Goal: Task Accomplishment & Management: Use online tool/utility

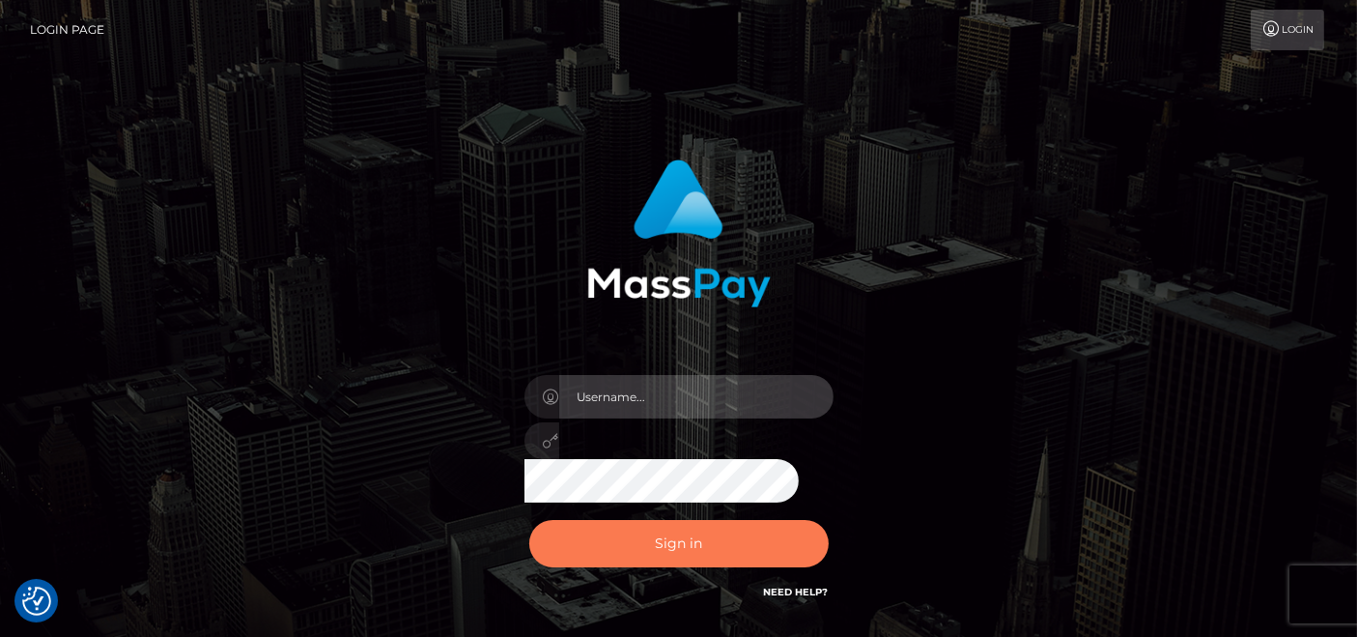
type input "[DOMAIN_NAME]"
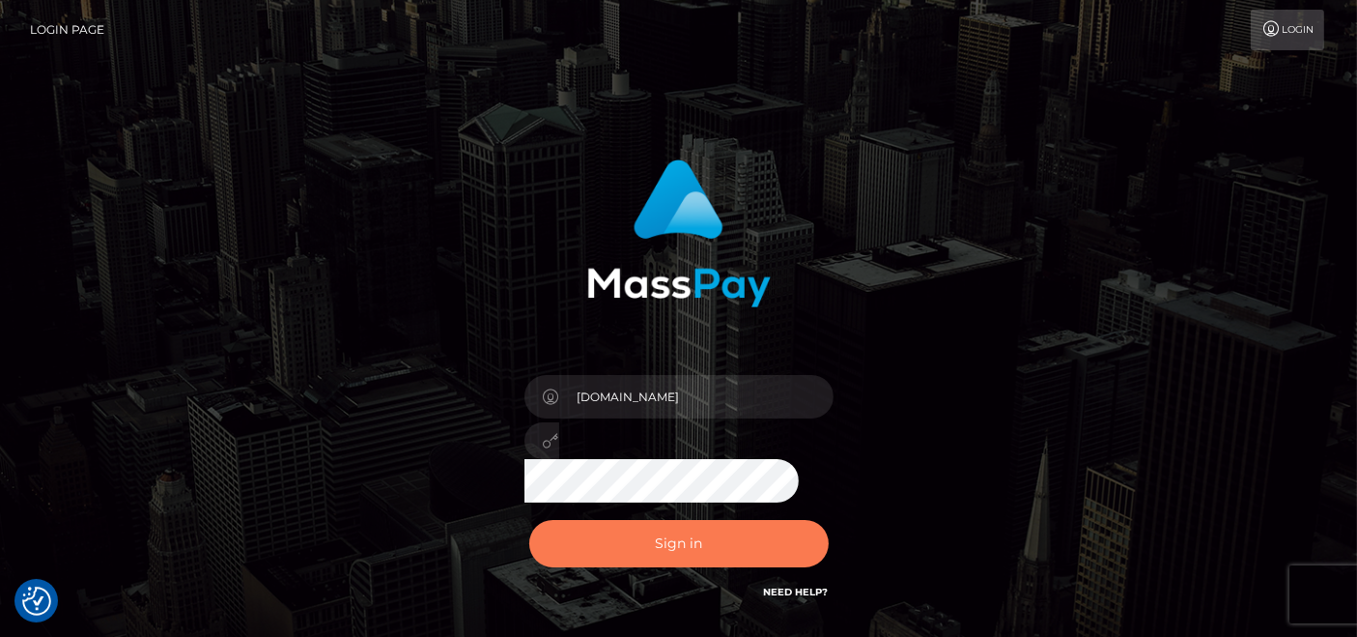
click at [650, 543] on button "Sign in" at bounding box center [679, 543] width 300 height 47
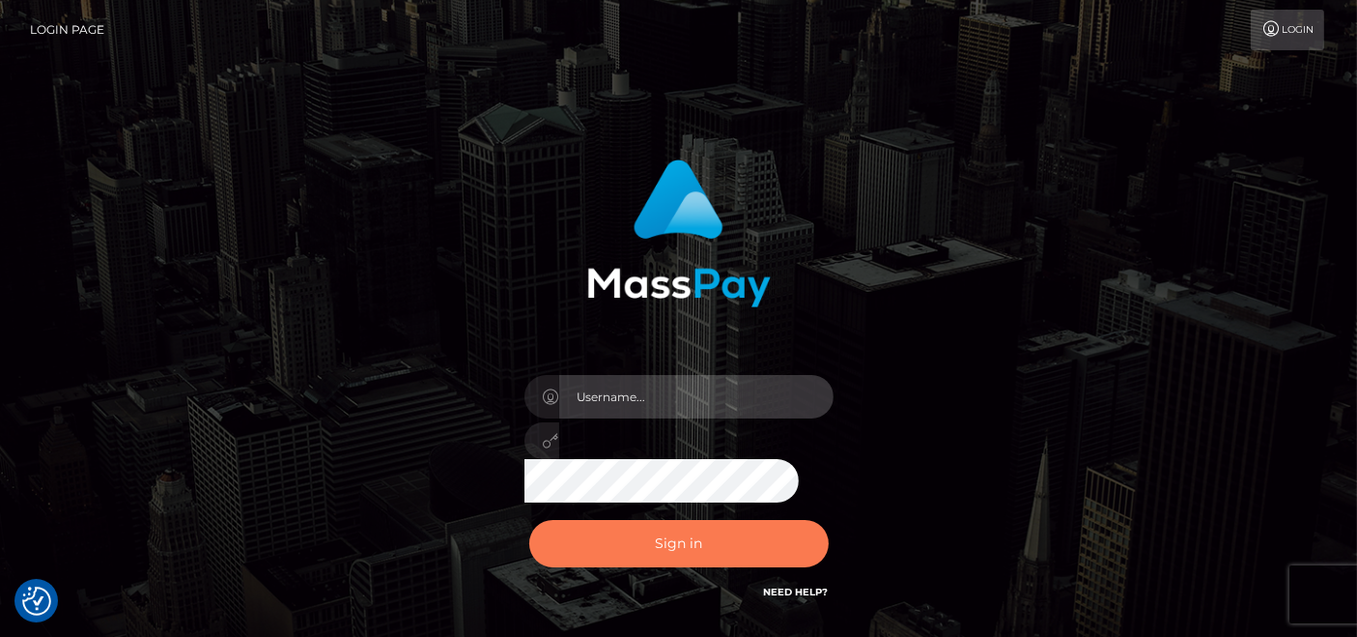
type input "pk.es"
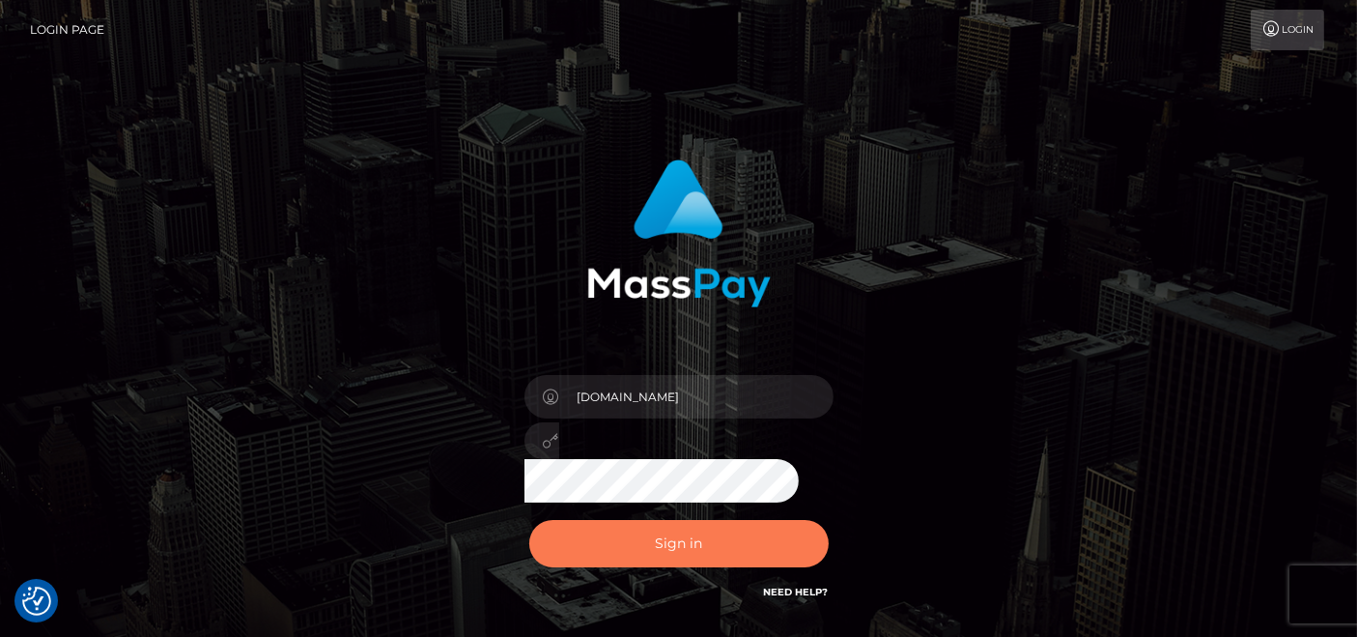
click at [668, 527] on button "Sign in" at bounding box center [679, 543] width 300 height 47
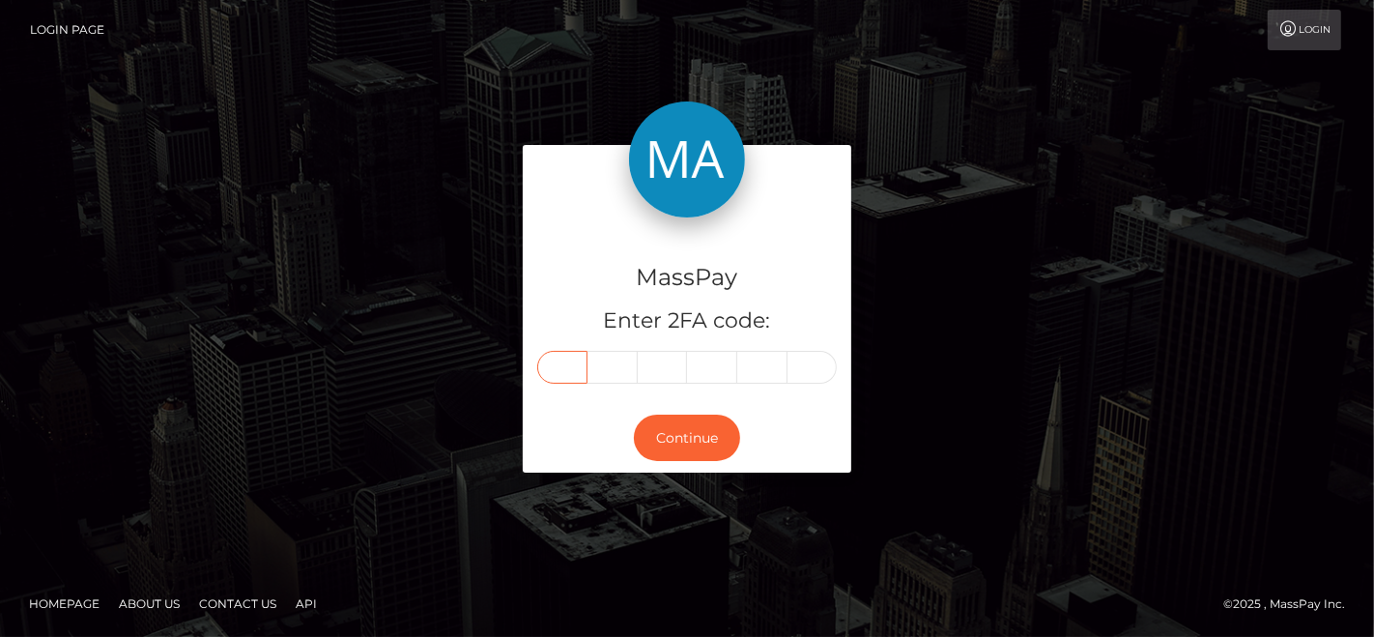
paste input "8"
type input "8"
type input "2"
type input "8"
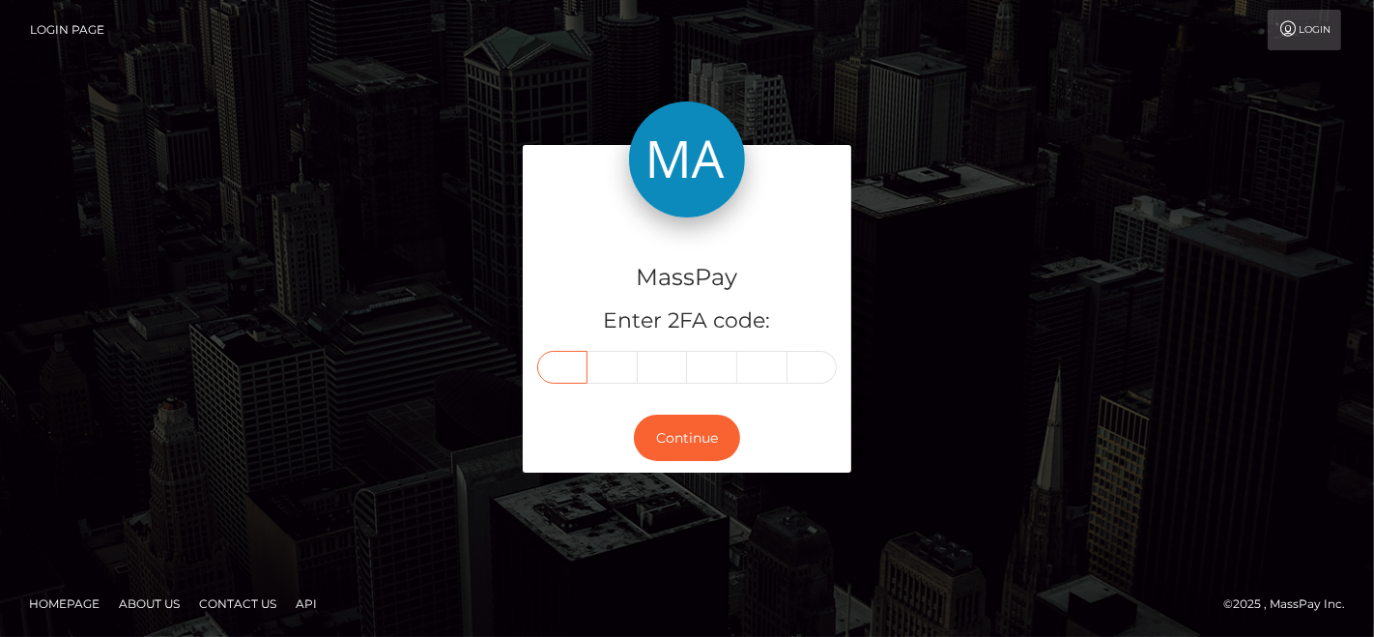
type input "4"
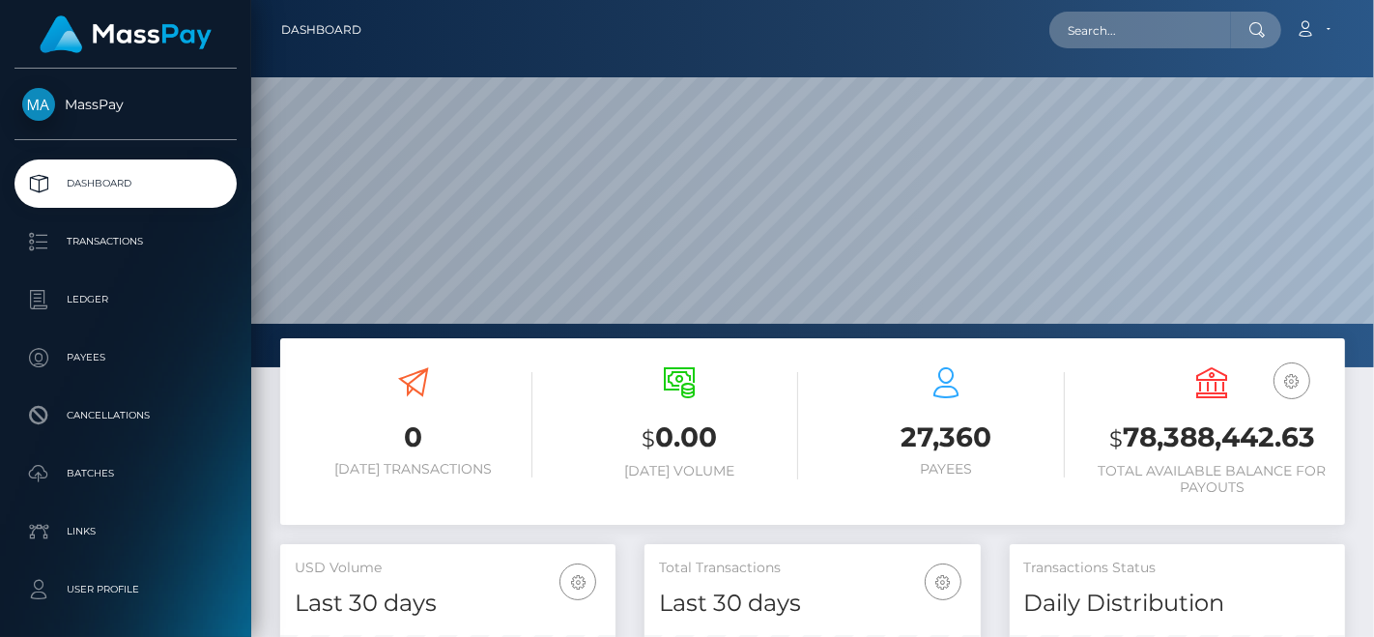
scroll to position [342, 335]
click at [1119, 15] on input "text" at bounding box center [1140, 30] width 182 height 37
paste input "882844"
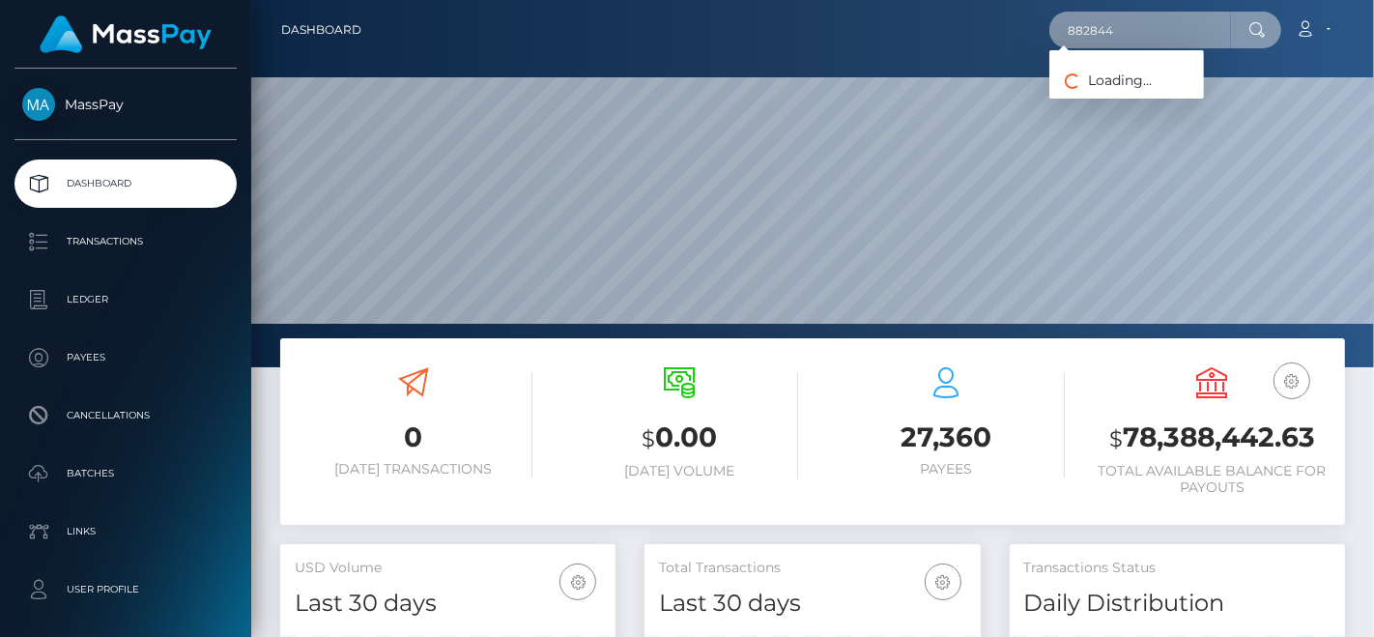
drag, startPoint x: 1133, startPoint y: 33, endPoint x: 899, endPoint y: 43, distance: 235.0
click at [899, 43] on div "882844 Loading... Loading... Account Edit Profile Logout" at bounding box center [860, 30] width 967 height 41
paste input "manciavale3@gmail.com"
type input "manciavale3@gmail.com"
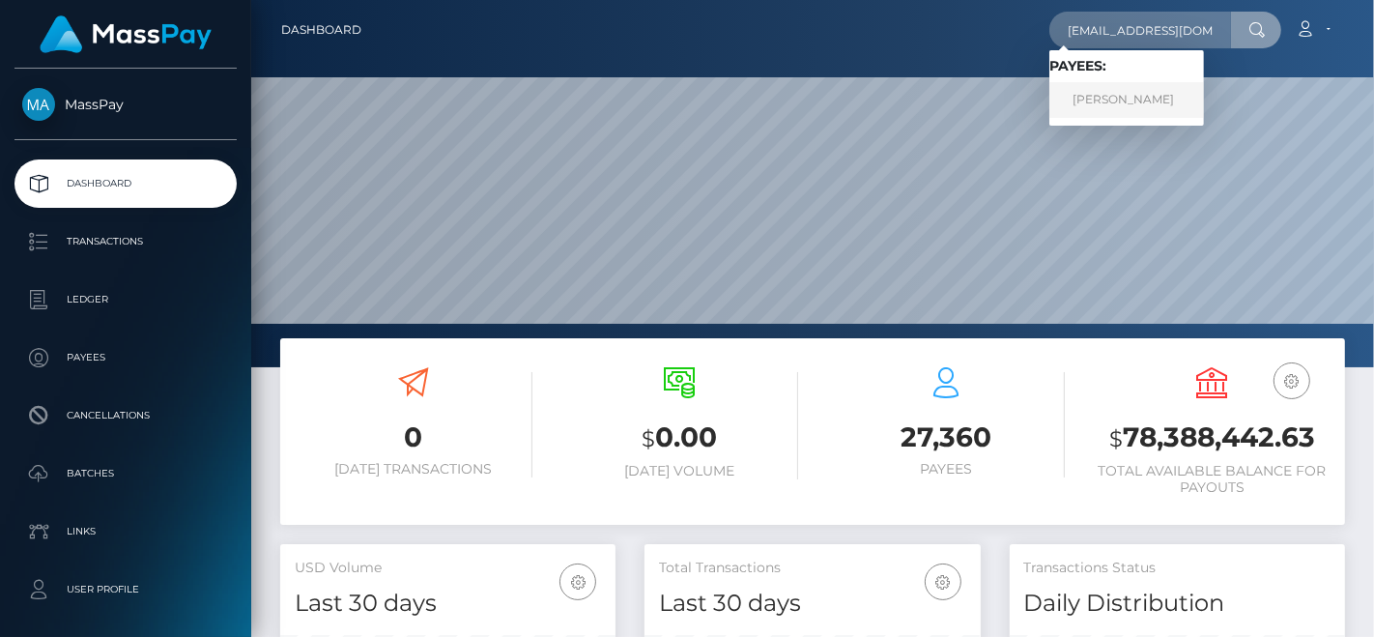
click at [1121, 84] on link "yanci mancia" at bounding box center [1126, 100] width 155 height 36
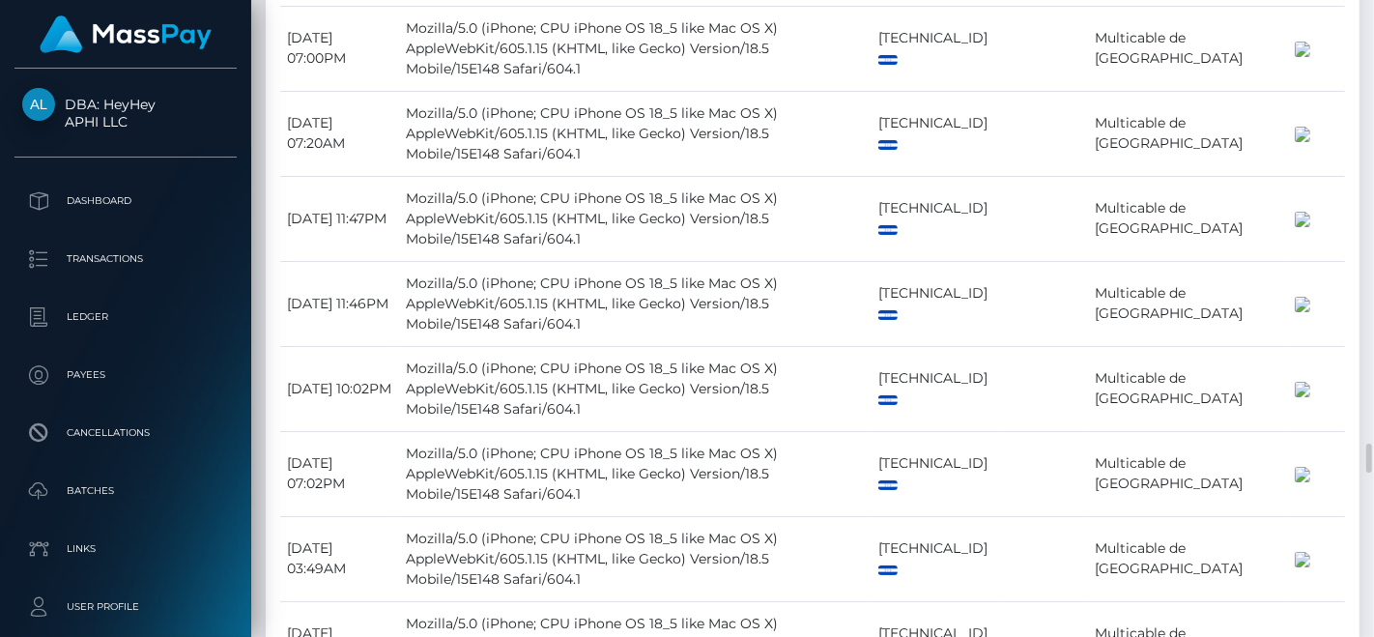
scroll to position [7514, 0]
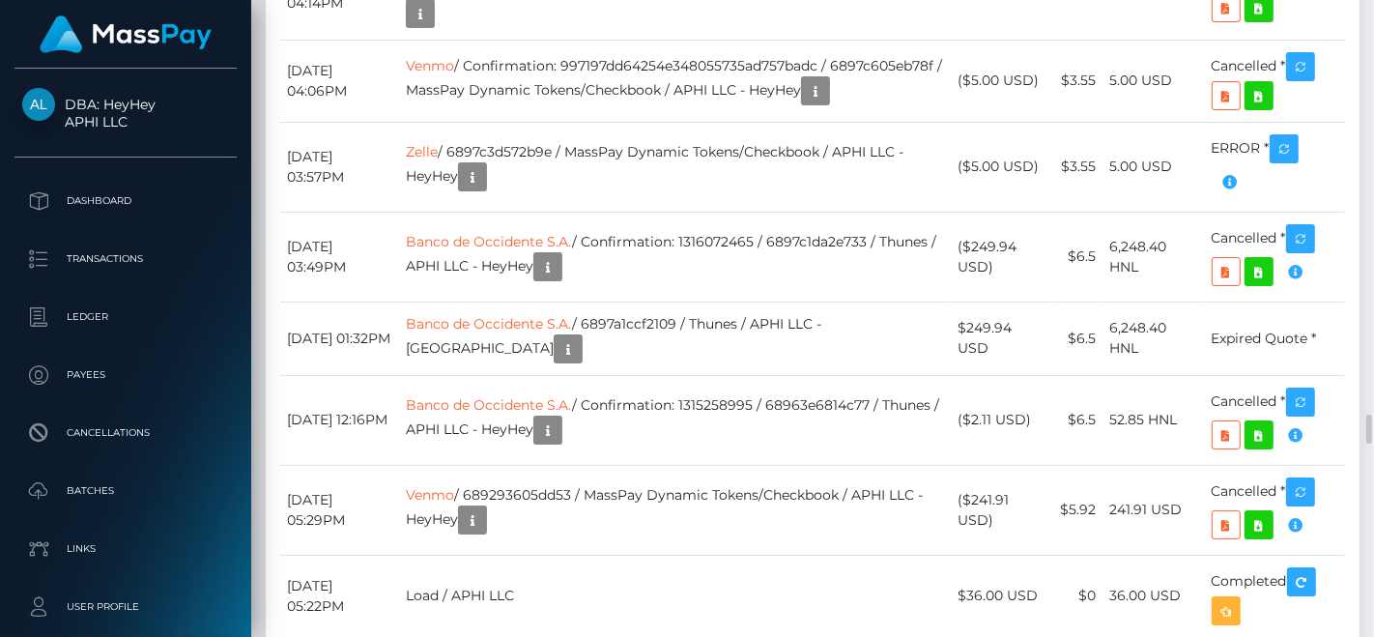
scroll to position [8551, 0]
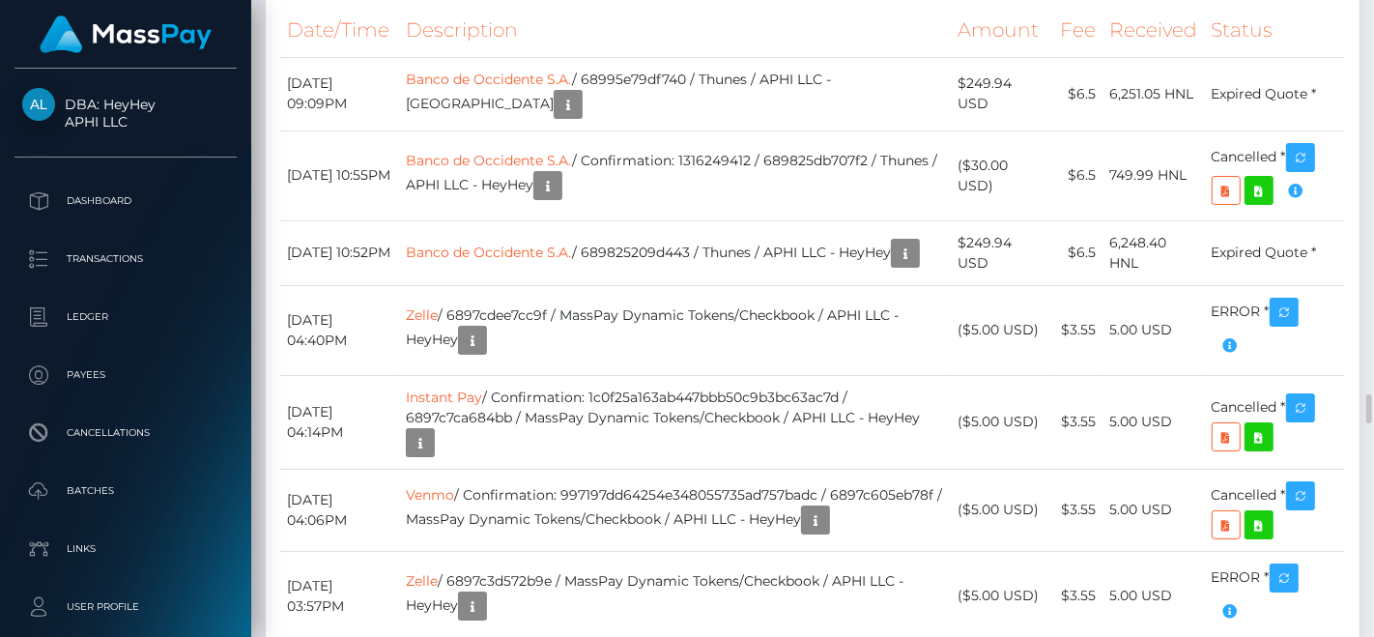
drag, startPoint x: 1173, startPoint y: 290, endPoint x: 1086, endPoint y: 290, distance: 87.0
copy tr "Multicable de [GEOGRAPHIC_DATA]"
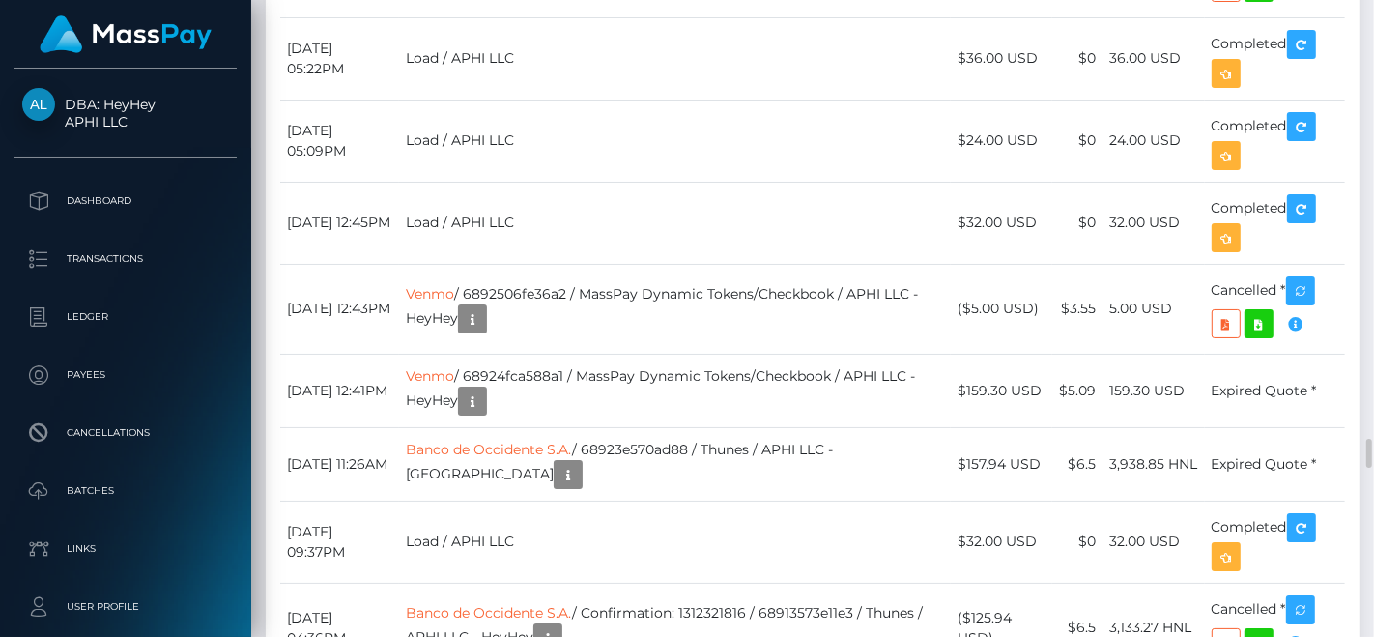
scroll to position [9732, 0]
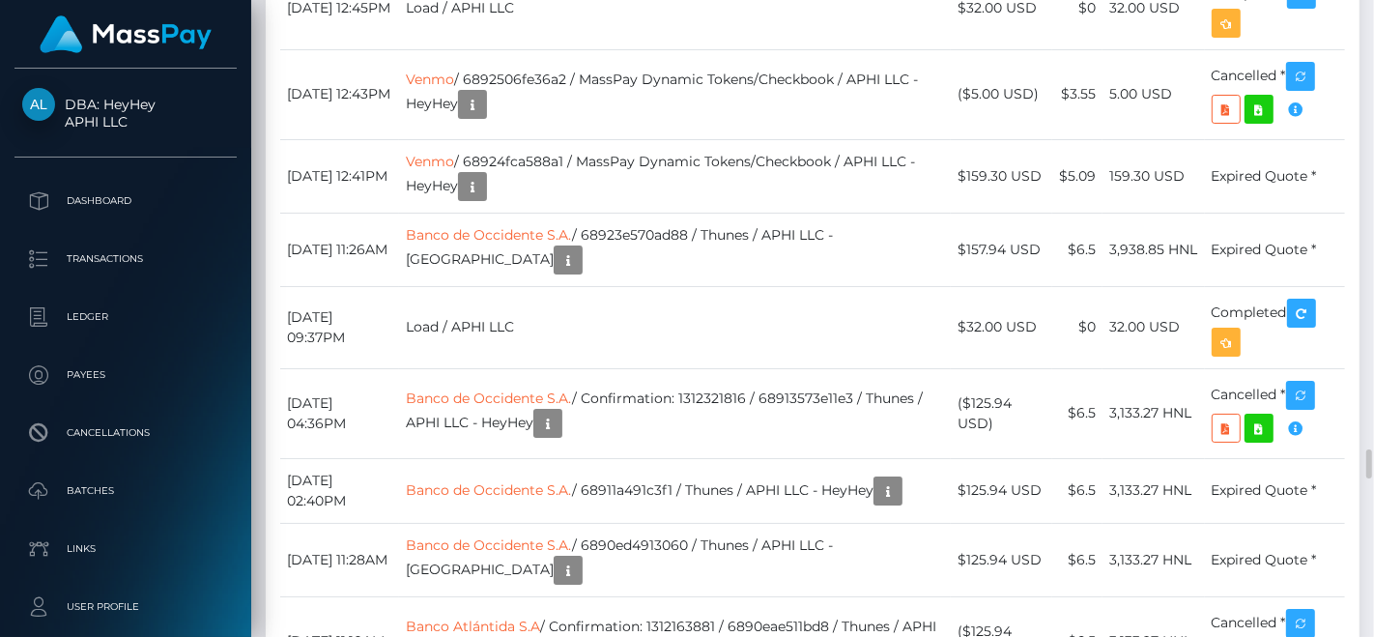
drag, startPoint x: 349, startPoint y: 151, endPoint x: 630, endPoint y: 150, distance: 281.2
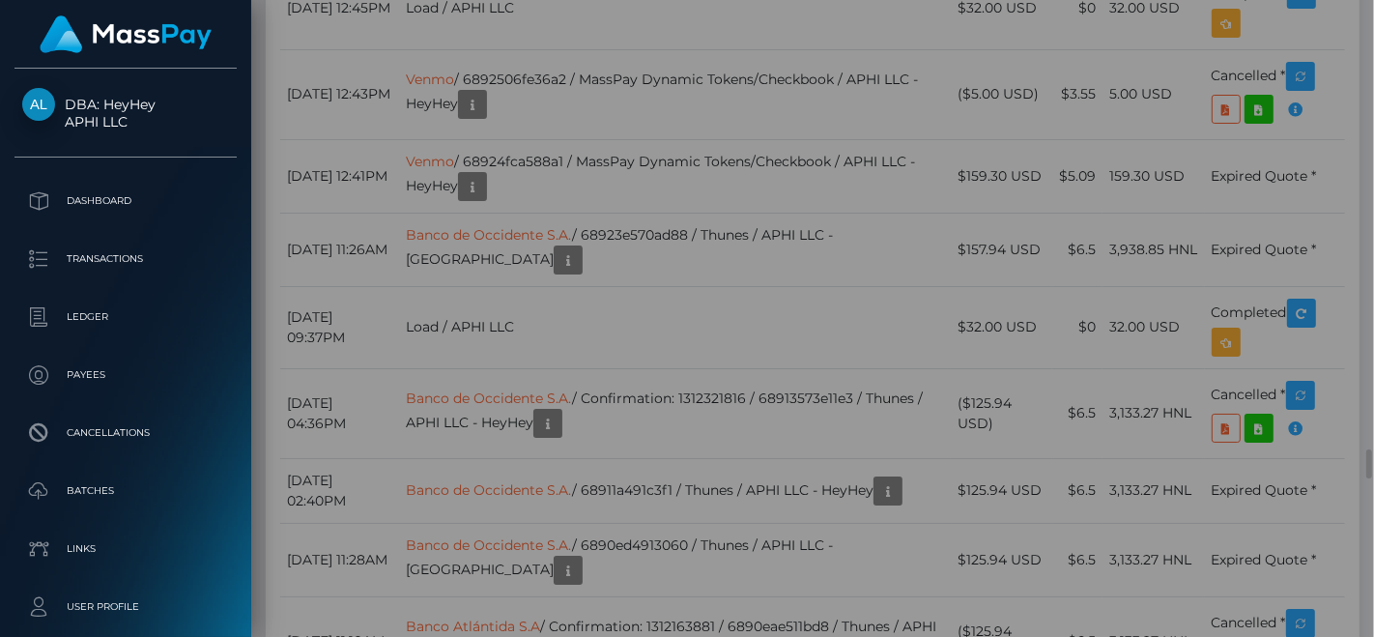
scroll to position [0, 0]
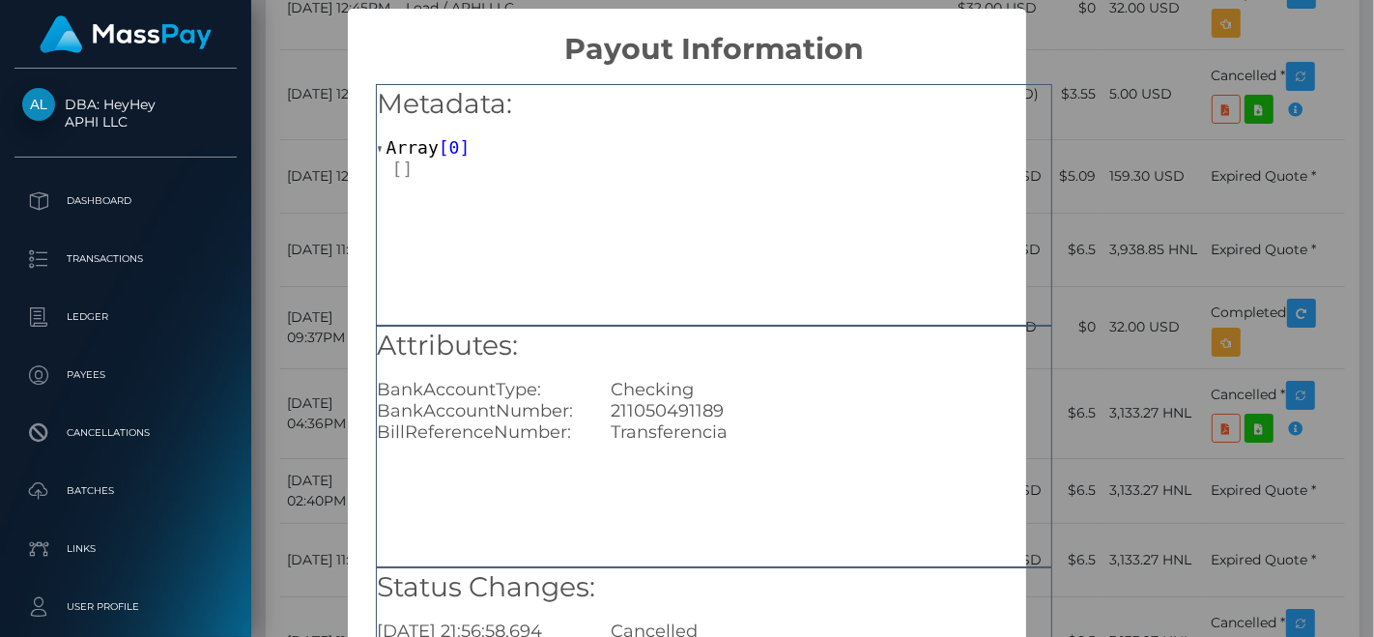
click at [632, 158] on div at bounding box center [721, 168] width 659 height 20
click at [472, 380] on div "BankAccountType:" at bounding box center [479, 389] width 235 height 21
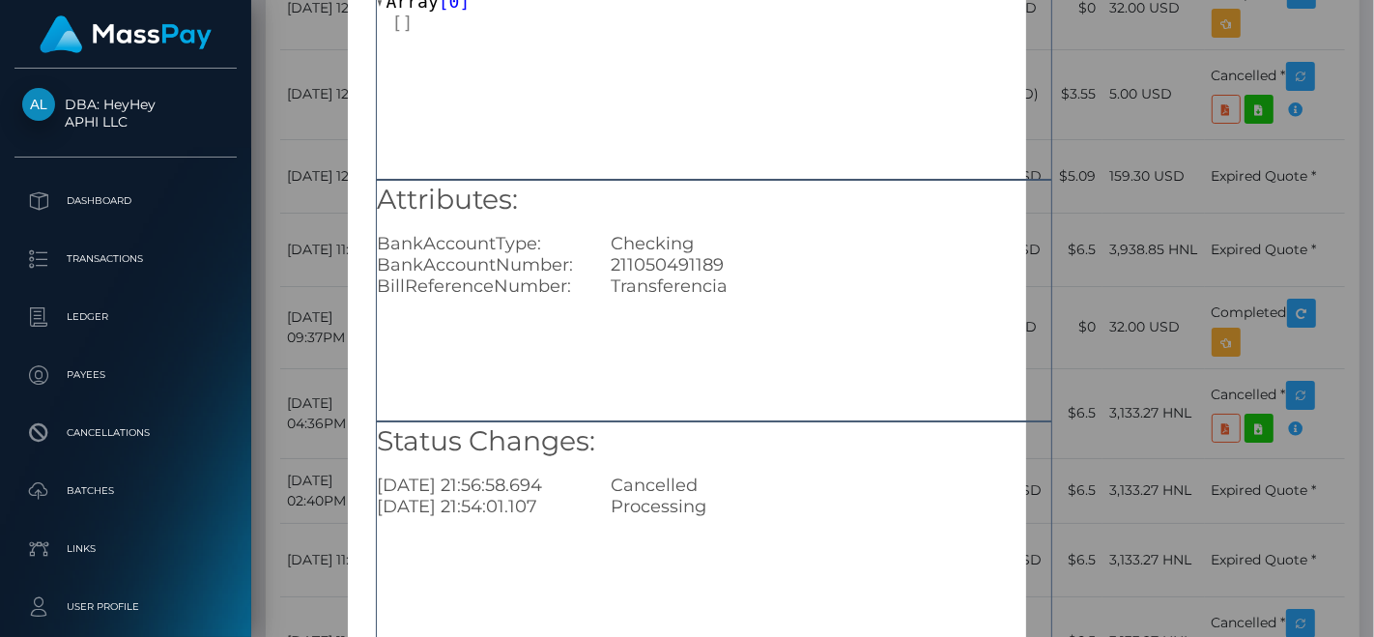
scroll to position [281, 0]
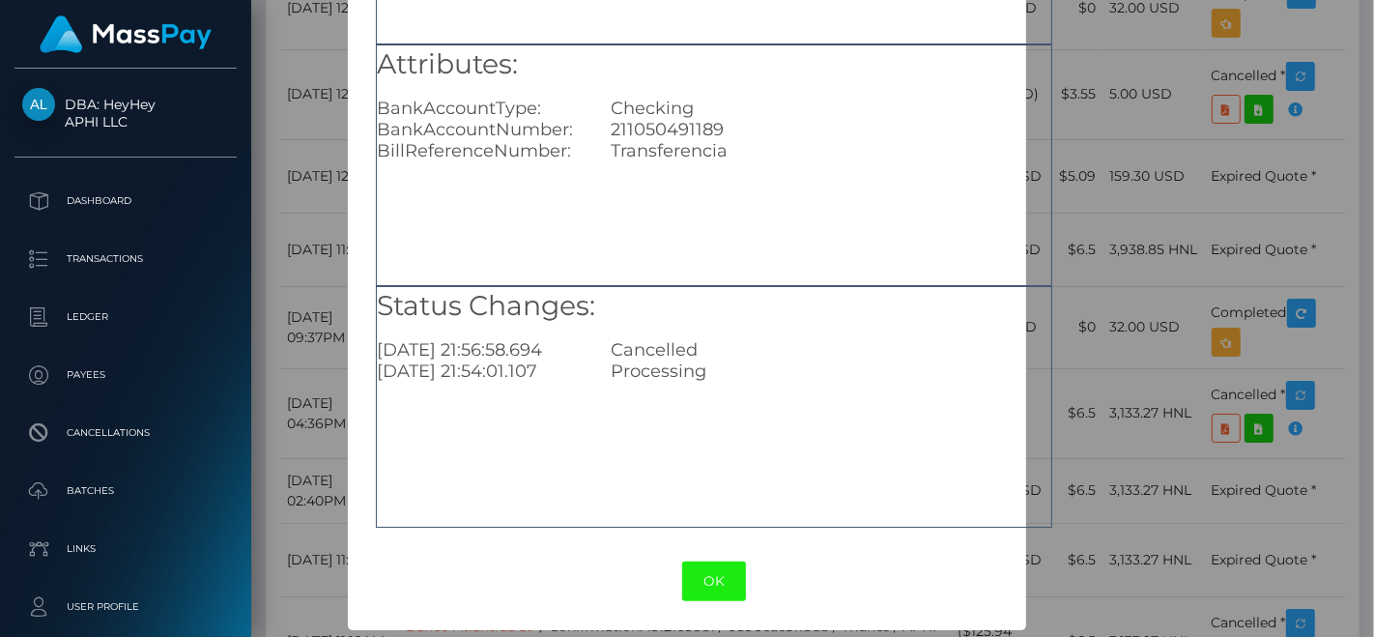
click at [706, 576] on button "OK" at bounding box center [714, 581] width 64 height 40
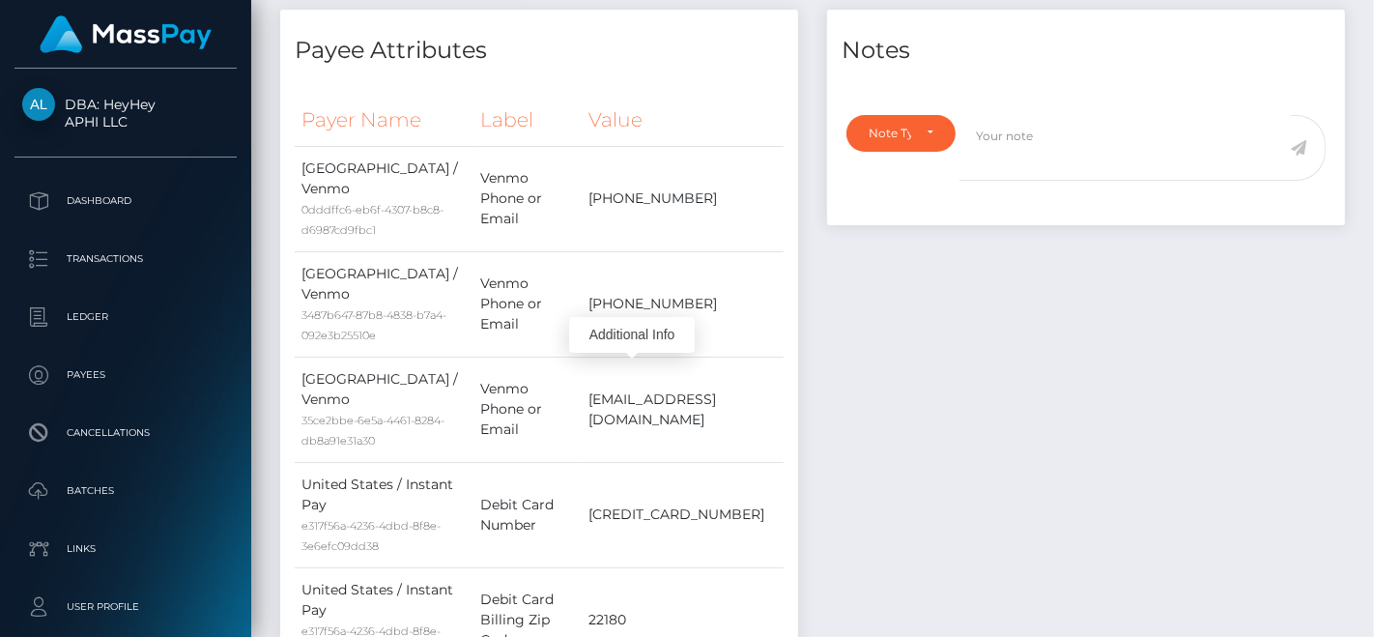
scroll to position [71, 0]
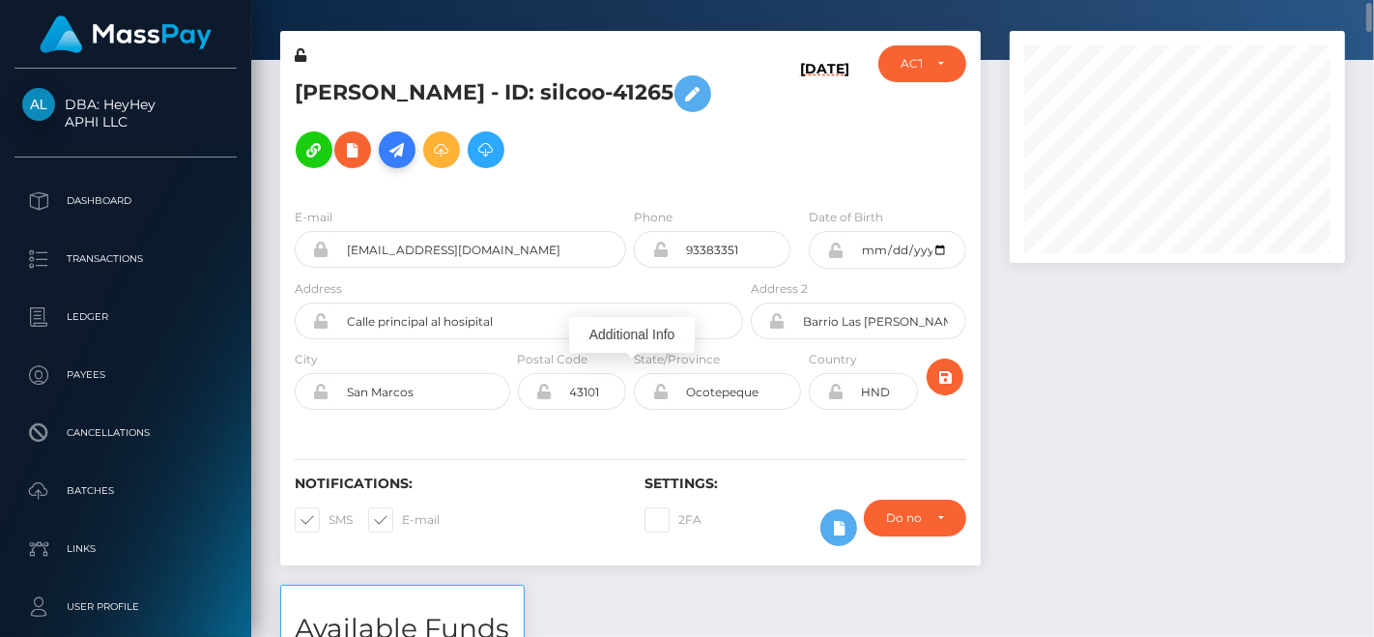
click at [379, 165] on link at bounding box center [397, 149] width 37 height 37
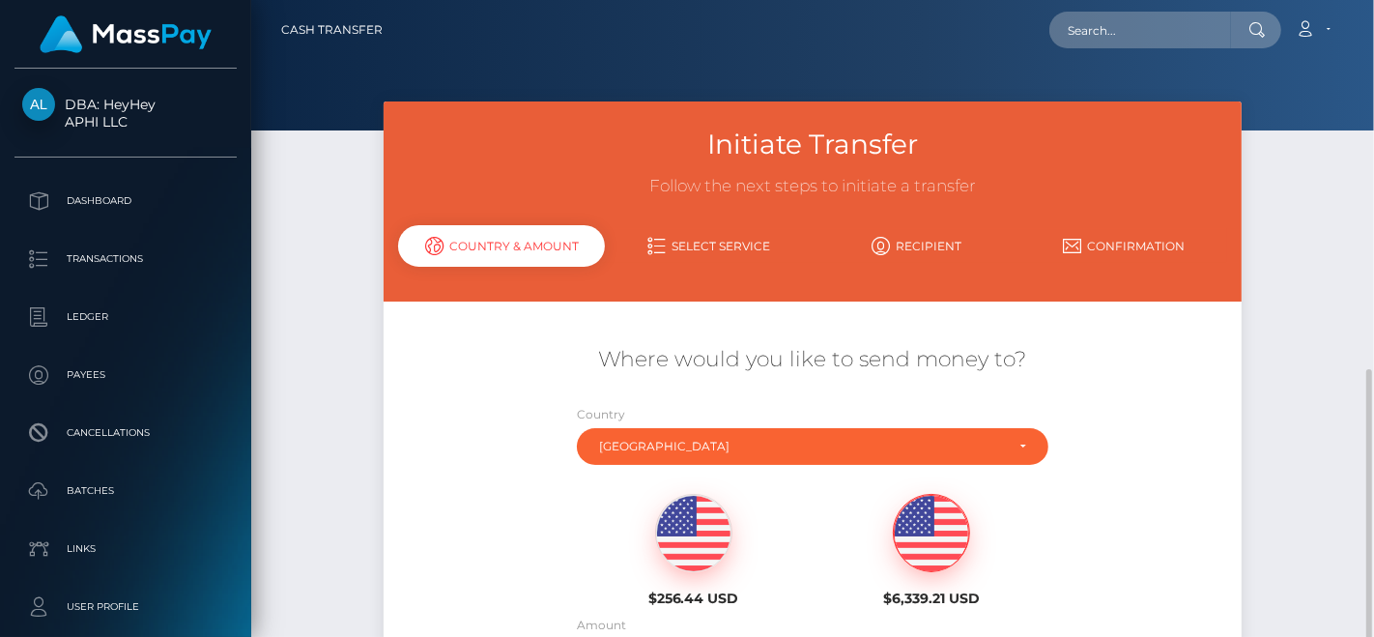
scroll to position [214, 0]
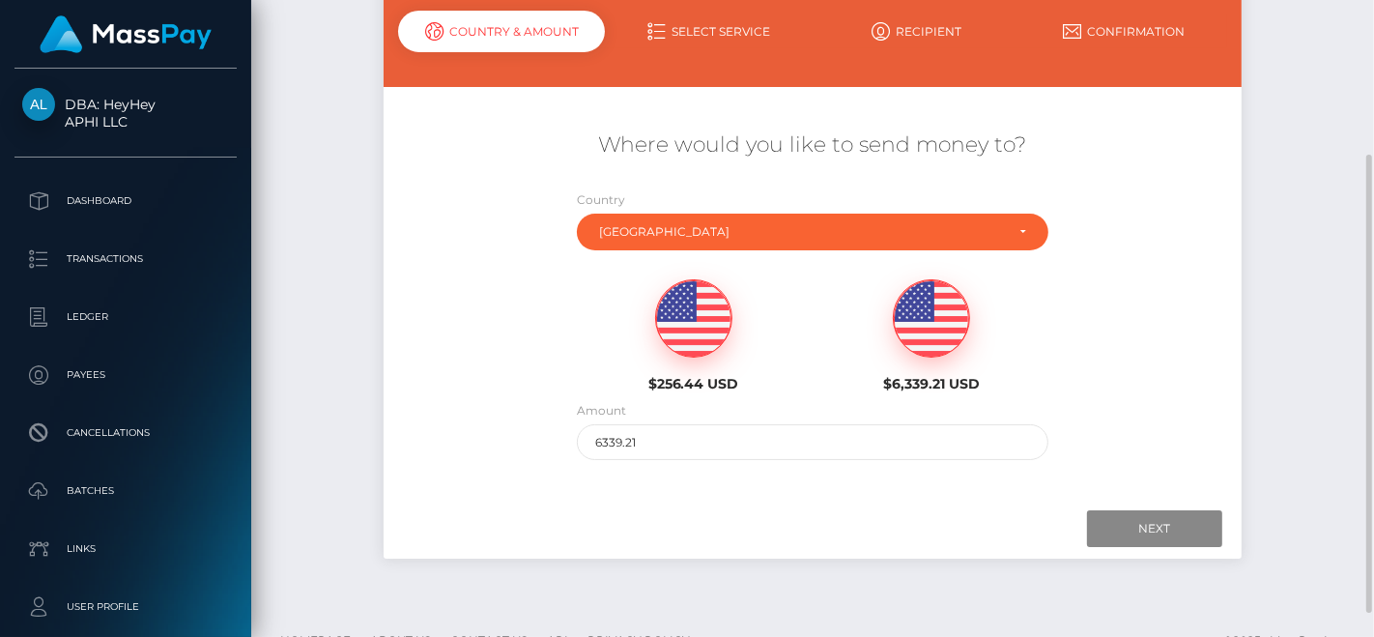
click at [706, 324] on img at bounding box center [693, 318] width 75 height 77
type input "256.44"
click at [1186, 520] on input "Next" at bounding box center [1154, 528] width 135 height 37
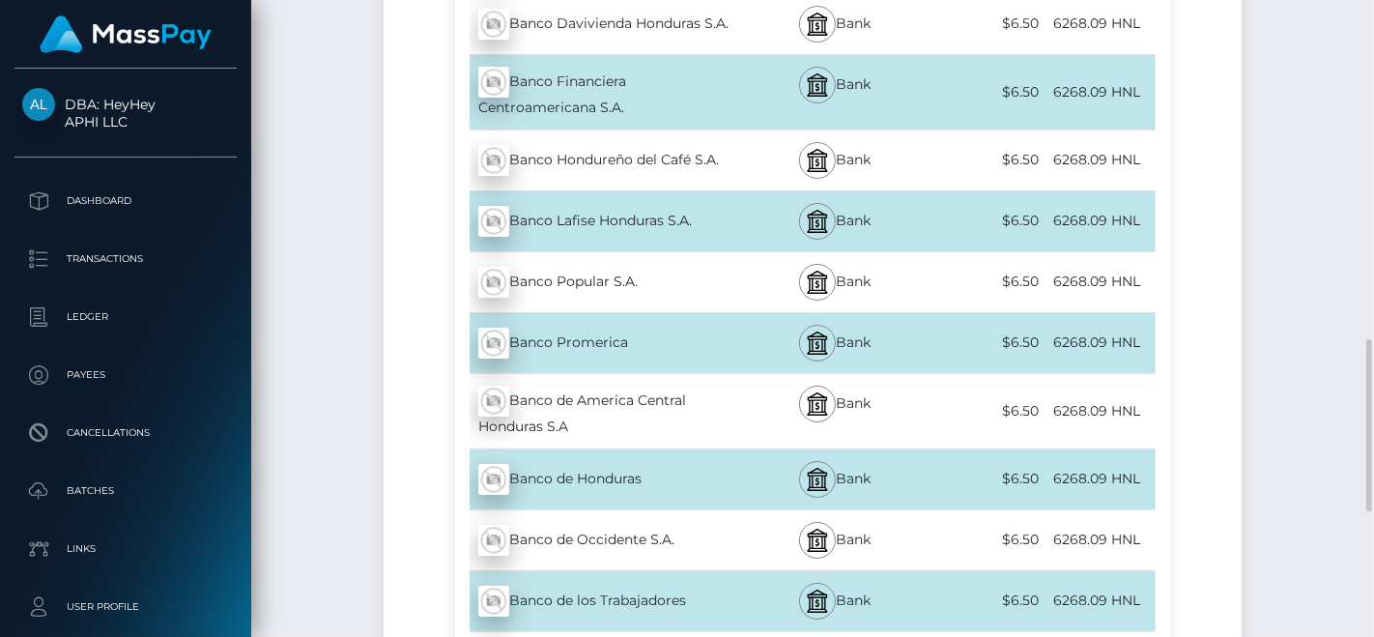
scroll to position [858, 0]
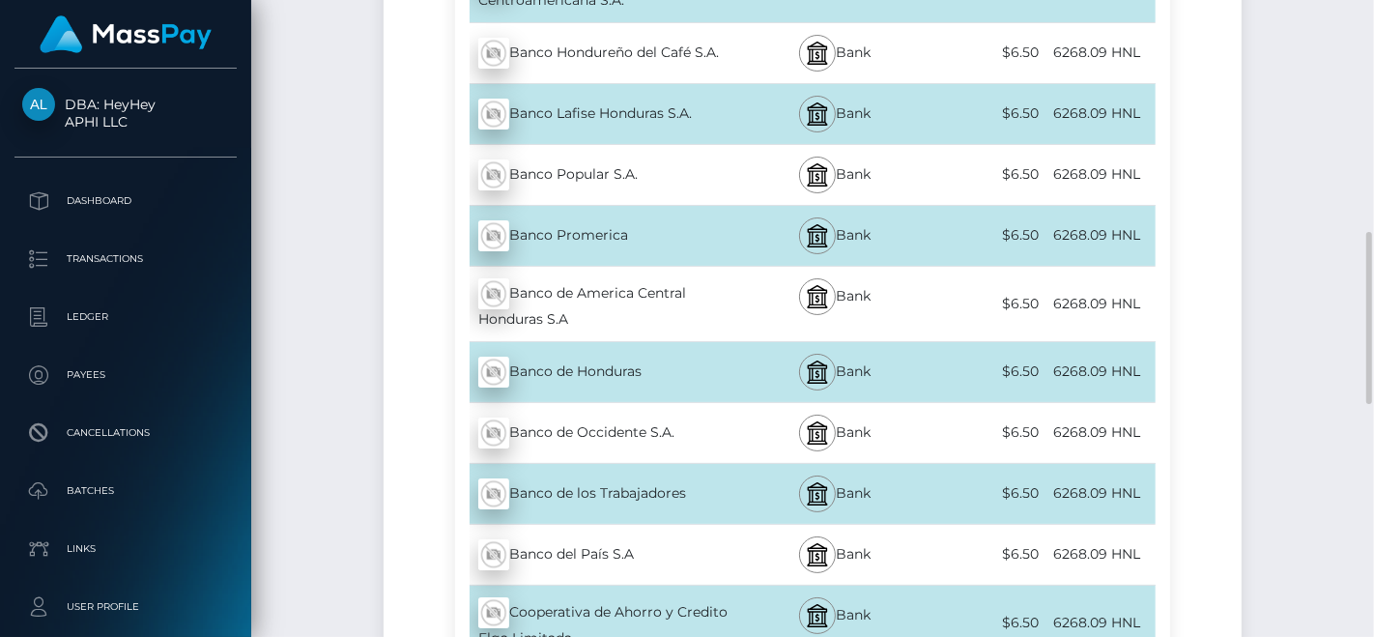
click at [557, 423] on div "Banco de Occidente S.A. - HNL" at bounding box center [601, 433] width 292 height 54
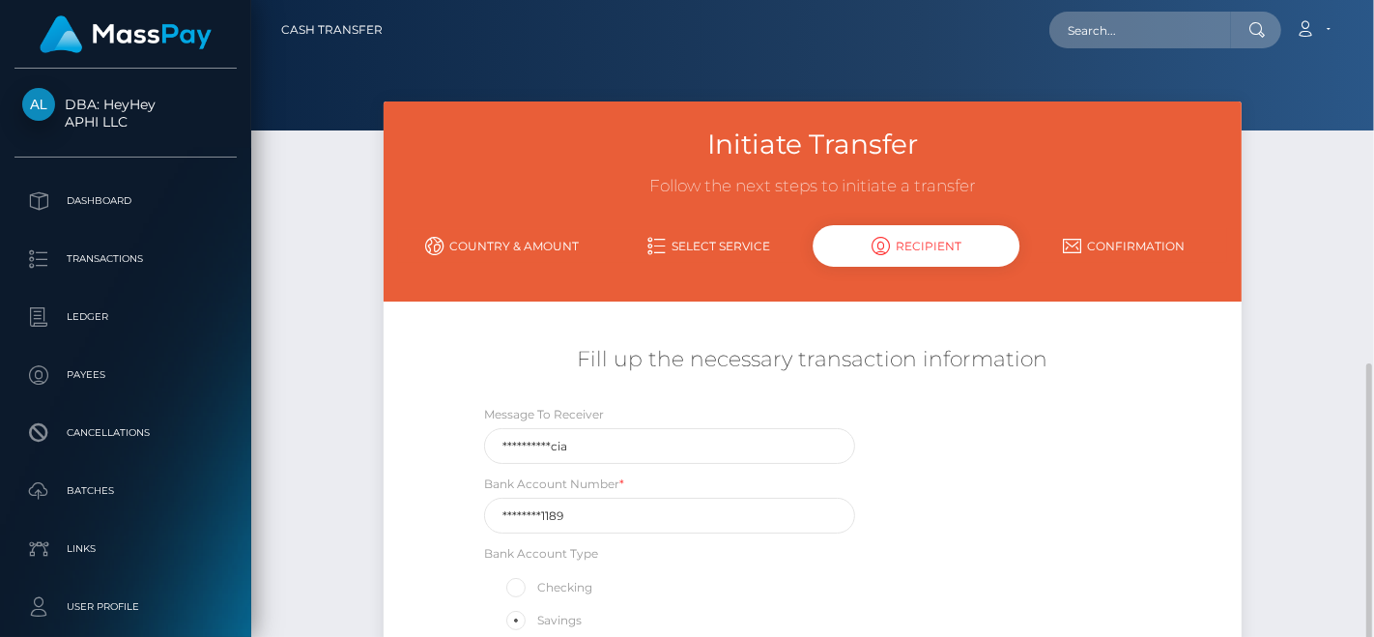
scroll to position [207, 0]
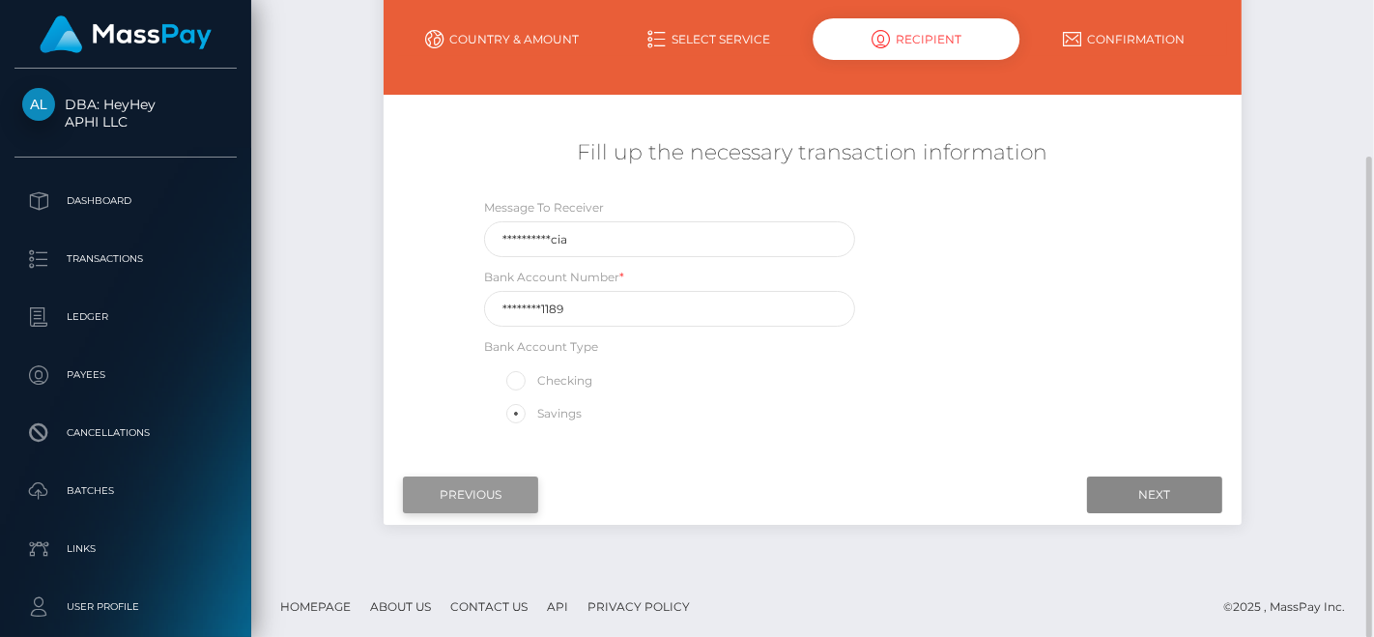
click at [500, 476] on input "Previous" at bounding box center [470, 494] width 135 height 37
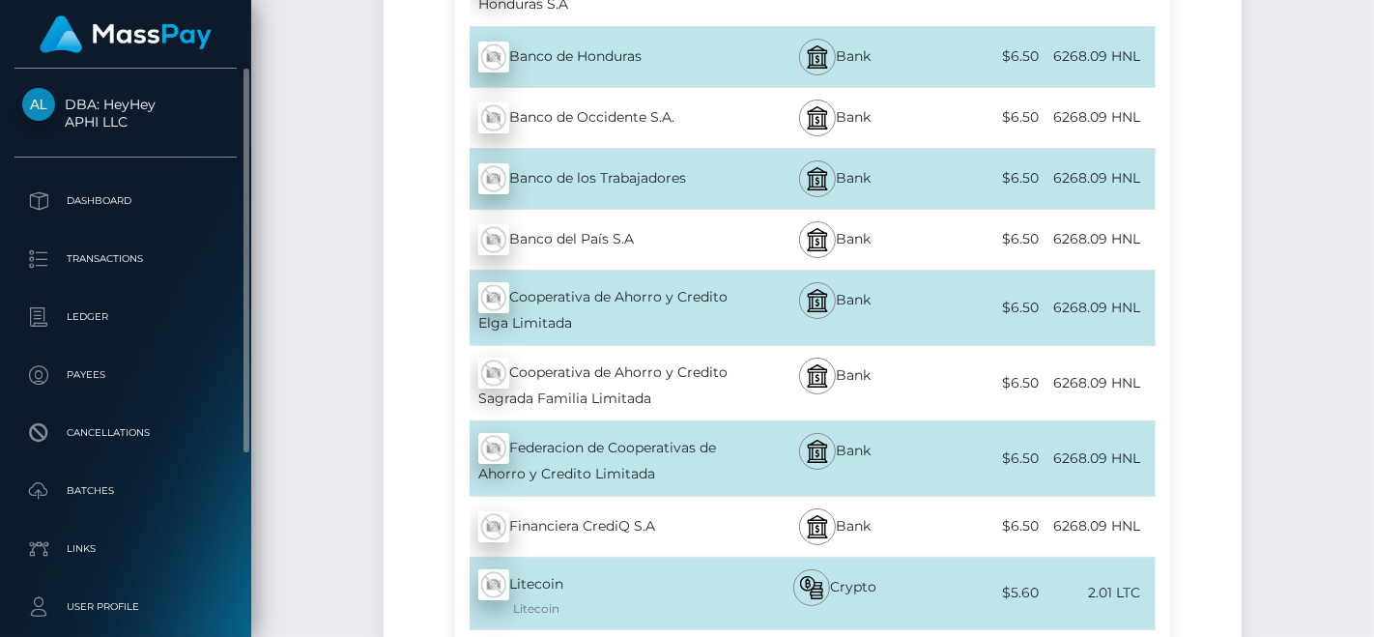
scroll to position [1066, 0]
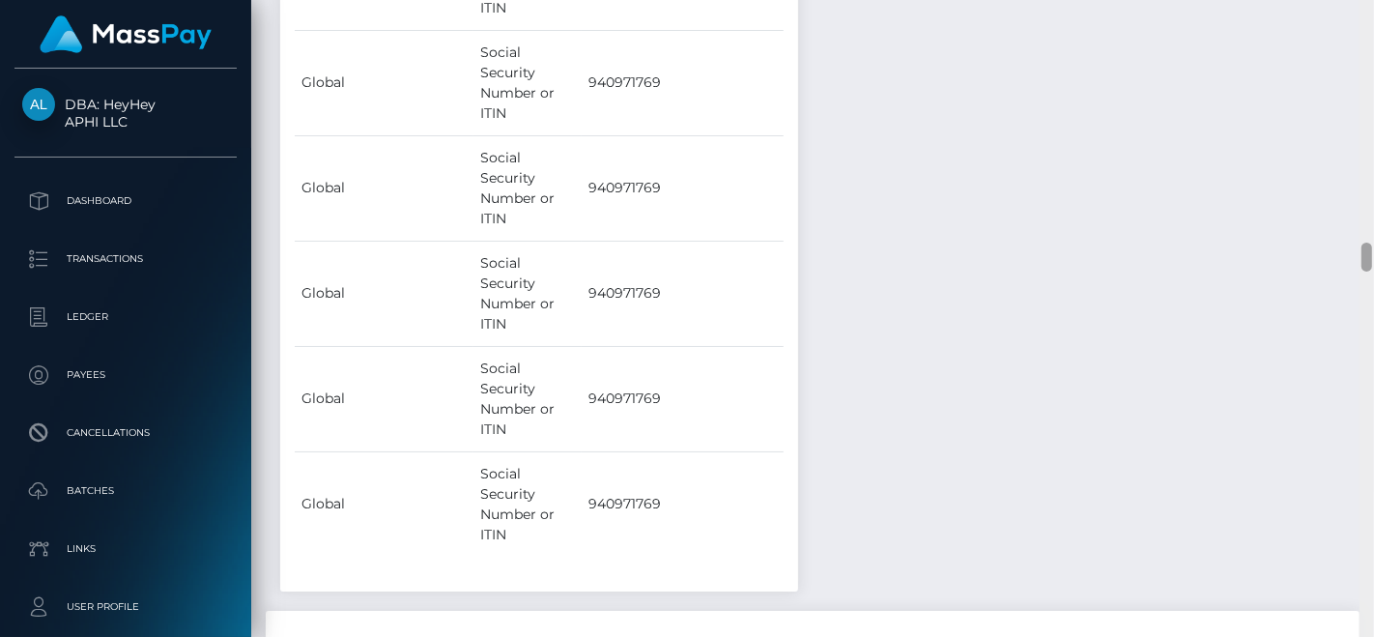
scroll to position [5341, 0]
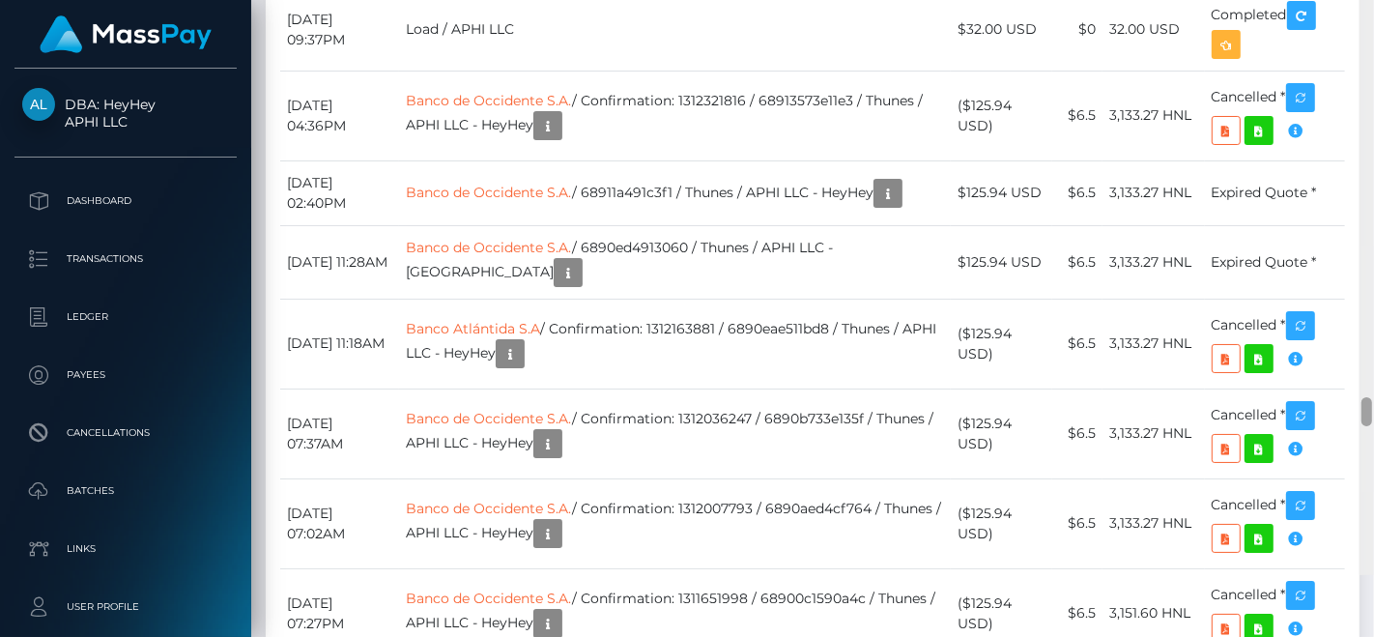
drag, startPoint x: 1360, startPoint y: 297, endPoint x: 1353, endPoint y: 483, distance: 186.6
click at [1353, 483] on div "Customer Profile Loading... Loading..." at bounding box center [812, 318] width 1123 height 637
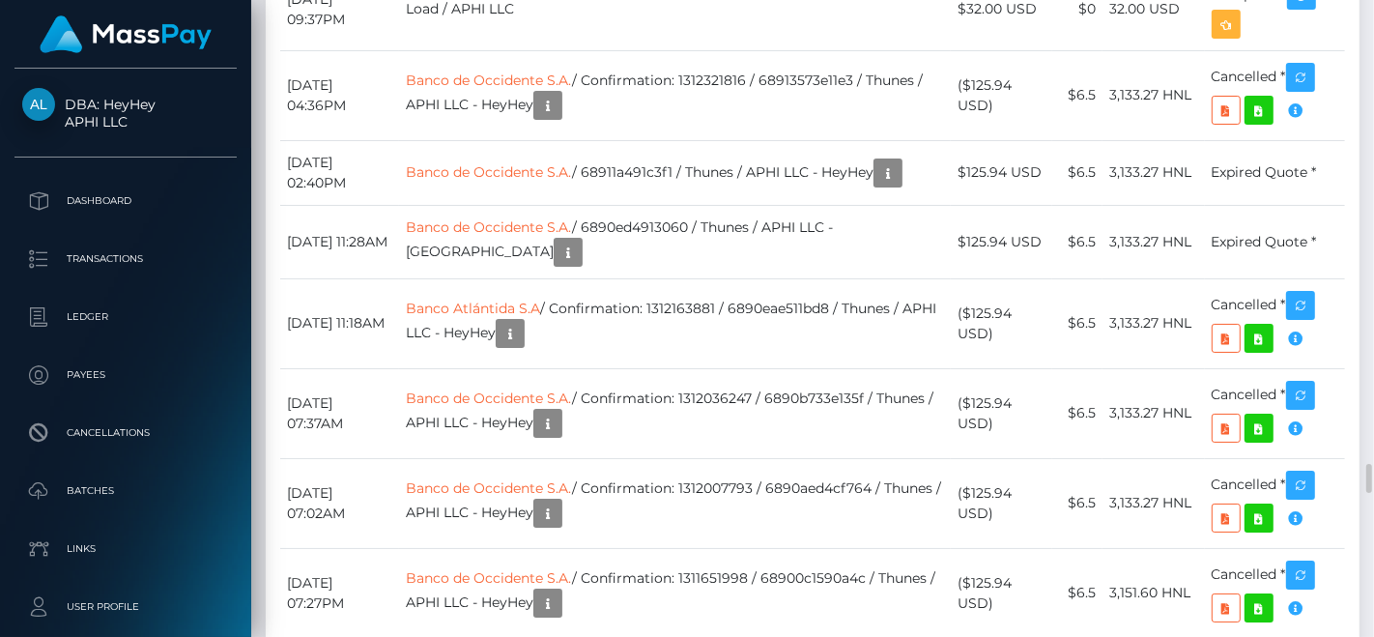
scroll to position [9835, 0]
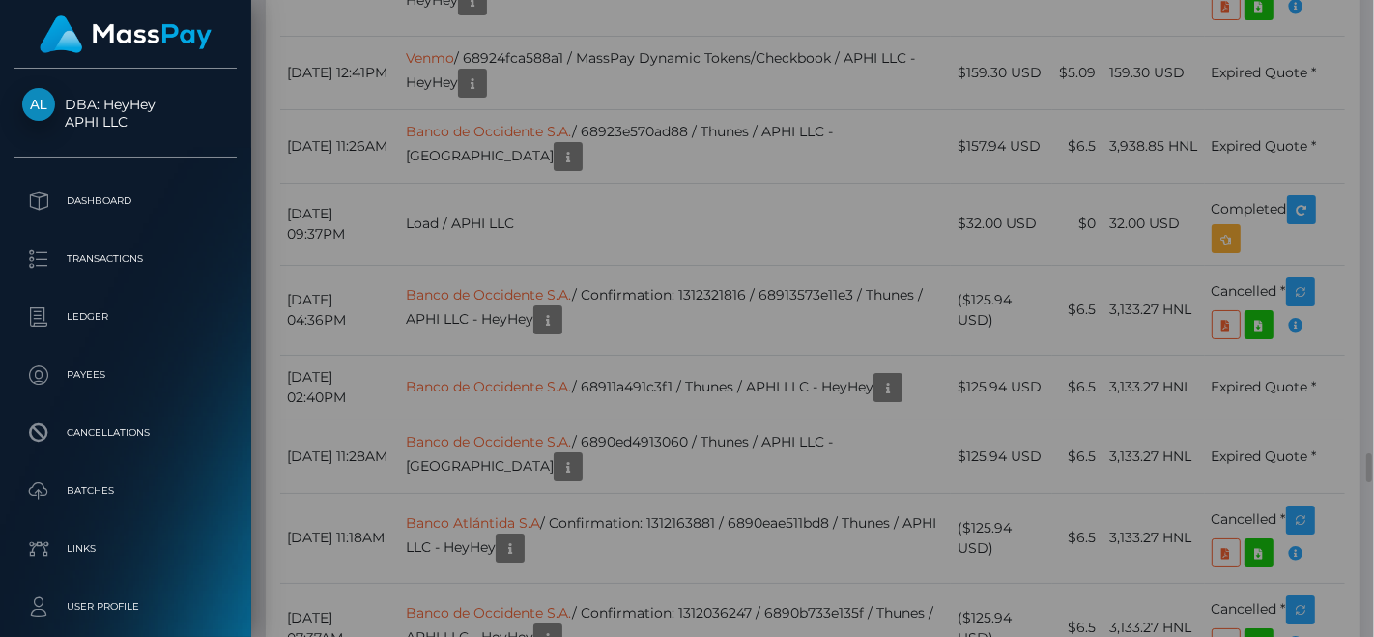
scroll to position [0, 0]
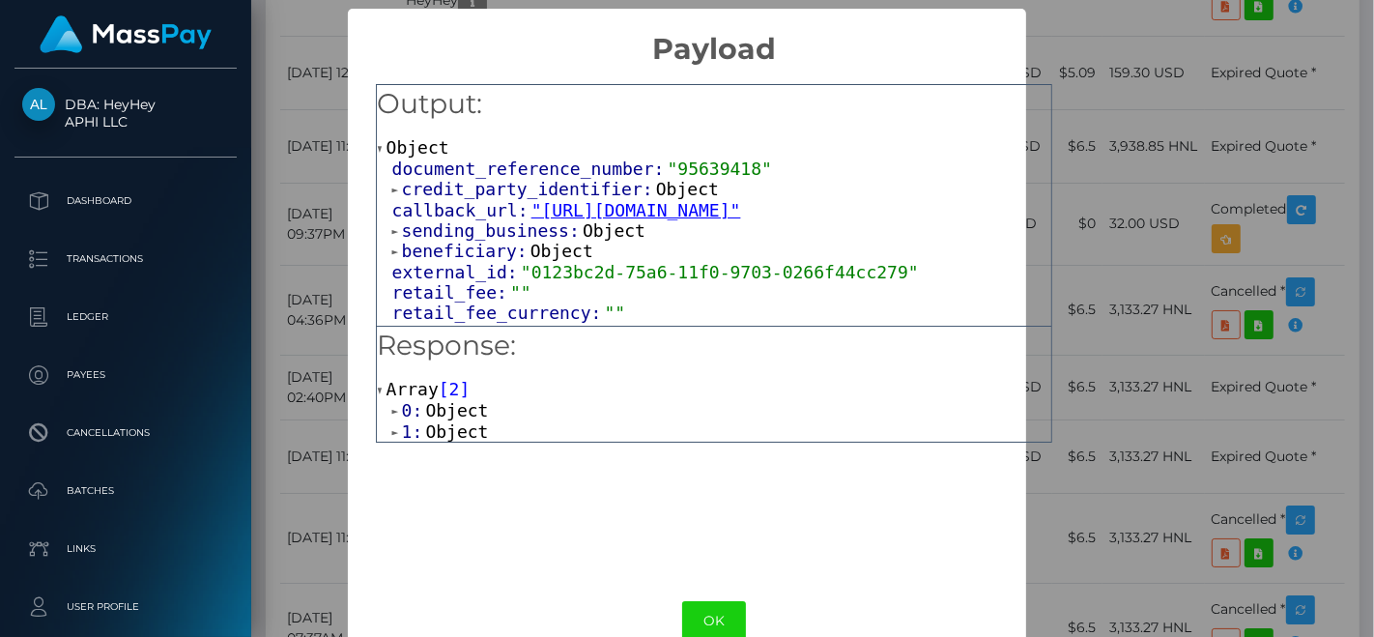
click at [441, 417] on span "Object" at bounding box center [456, 410] width 63 height 20
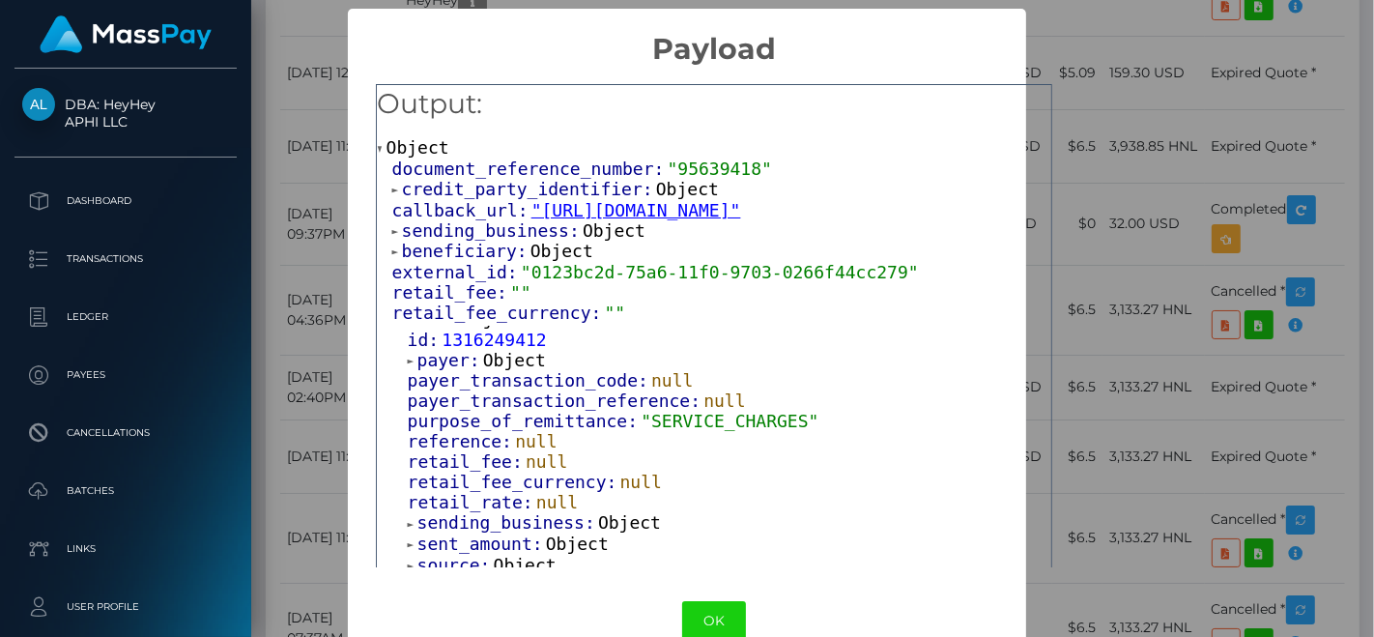
scroll to position [522, 0]
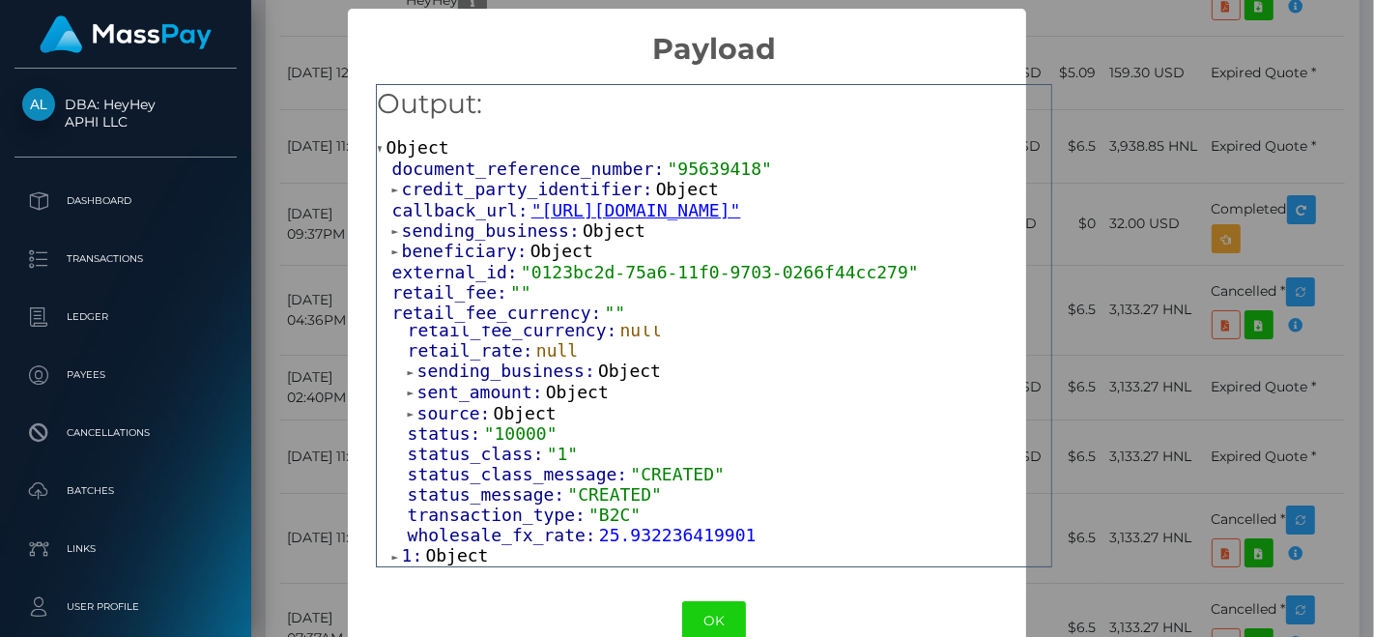
click at [434, 556] on span "Object" at bounding box center [456, 555] width 63 height 20
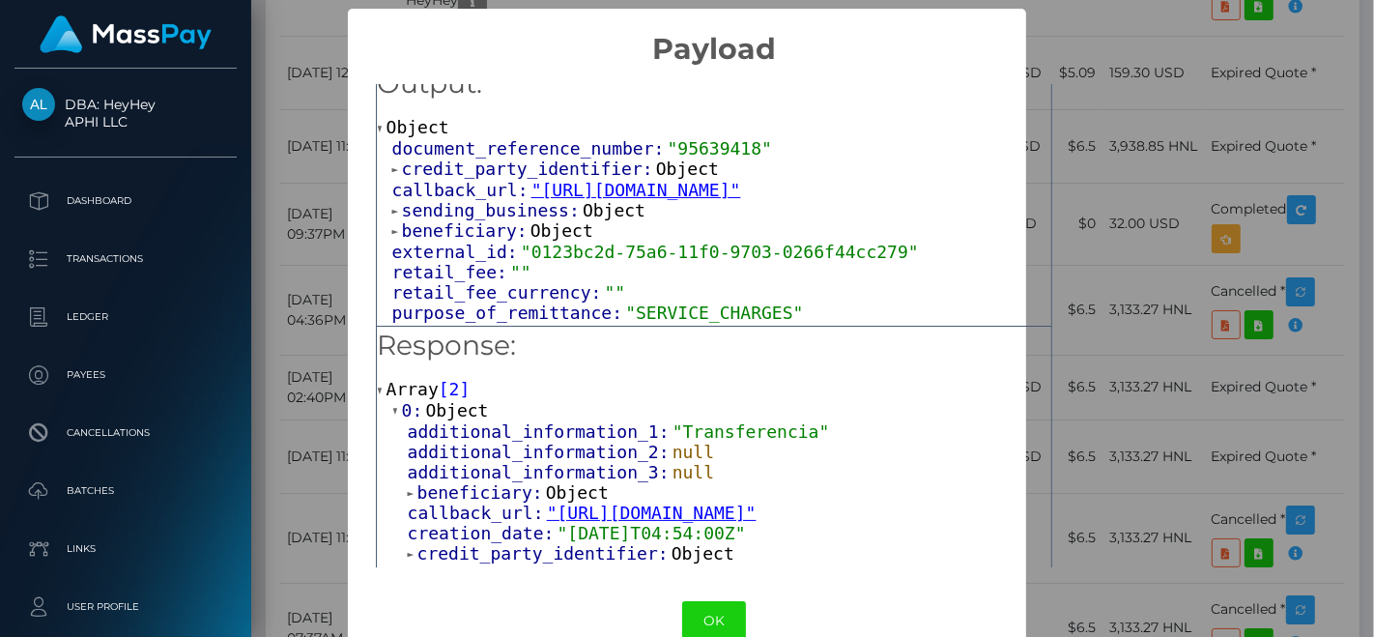
scroll to position [55, 0]
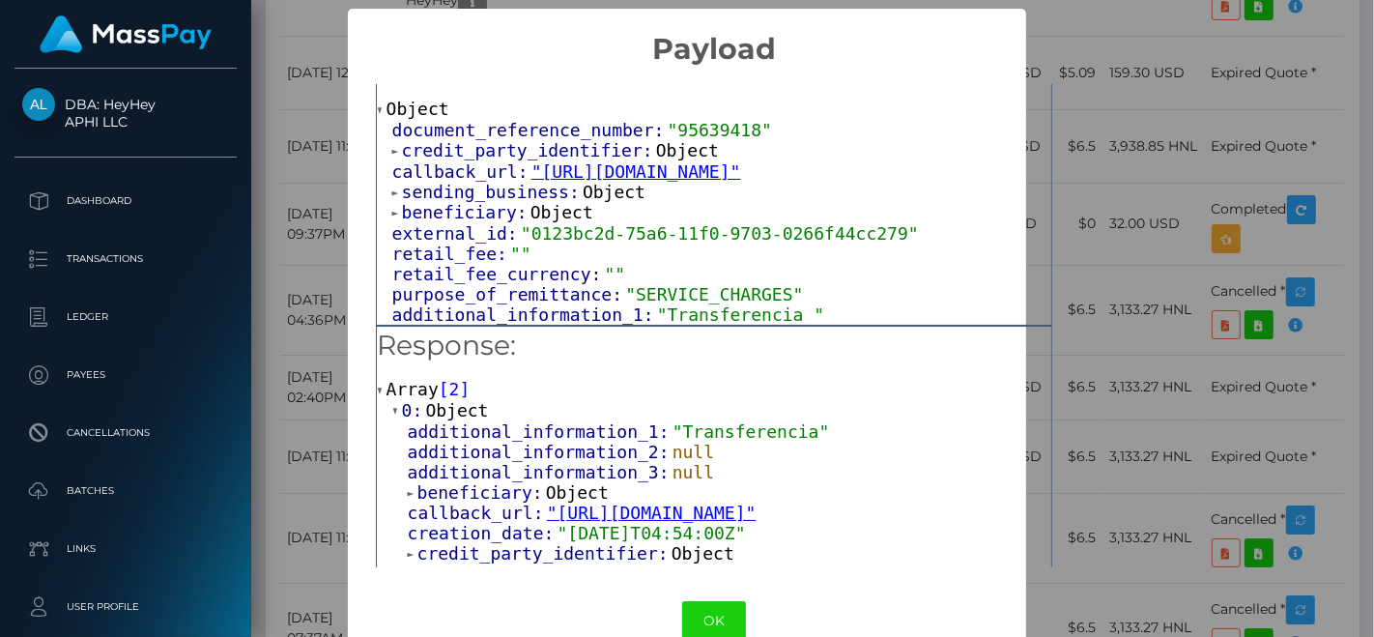
click at [436, 213] on span "beneficiary:" at bounding box center [466, 212] width 128 height 20
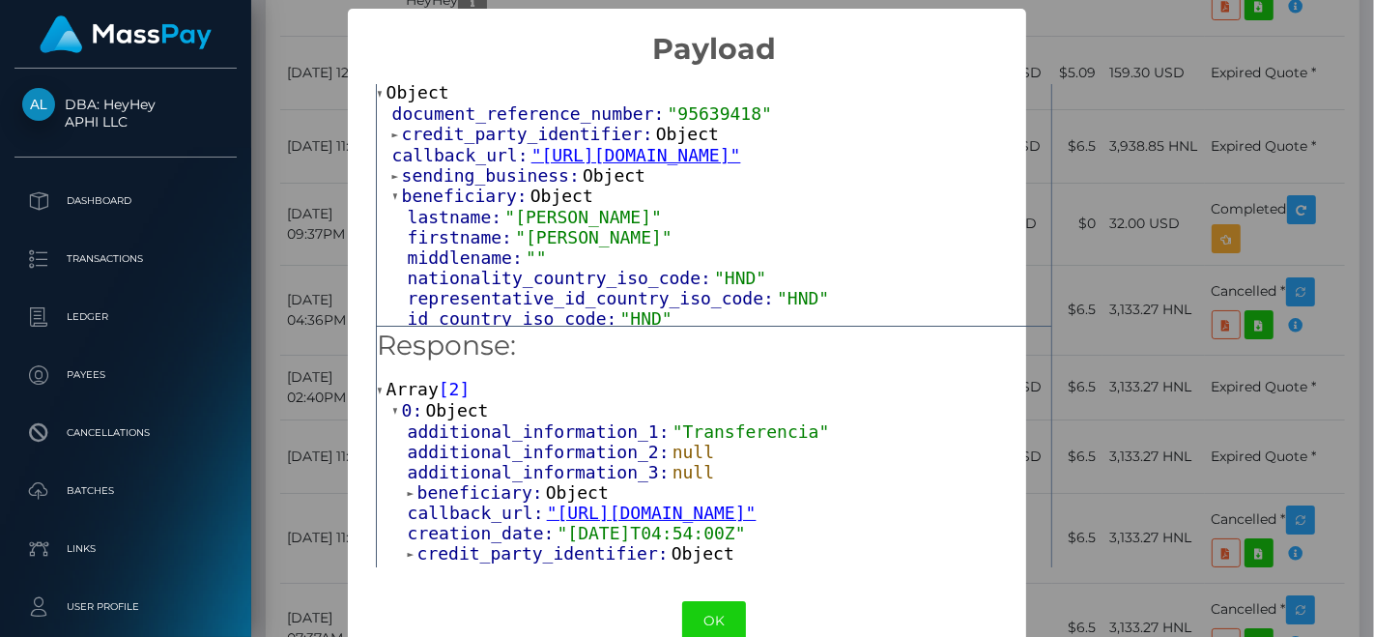
click at [441, 186] on span "sending_business:" at bounding box center [492, 175] width 181 height 20
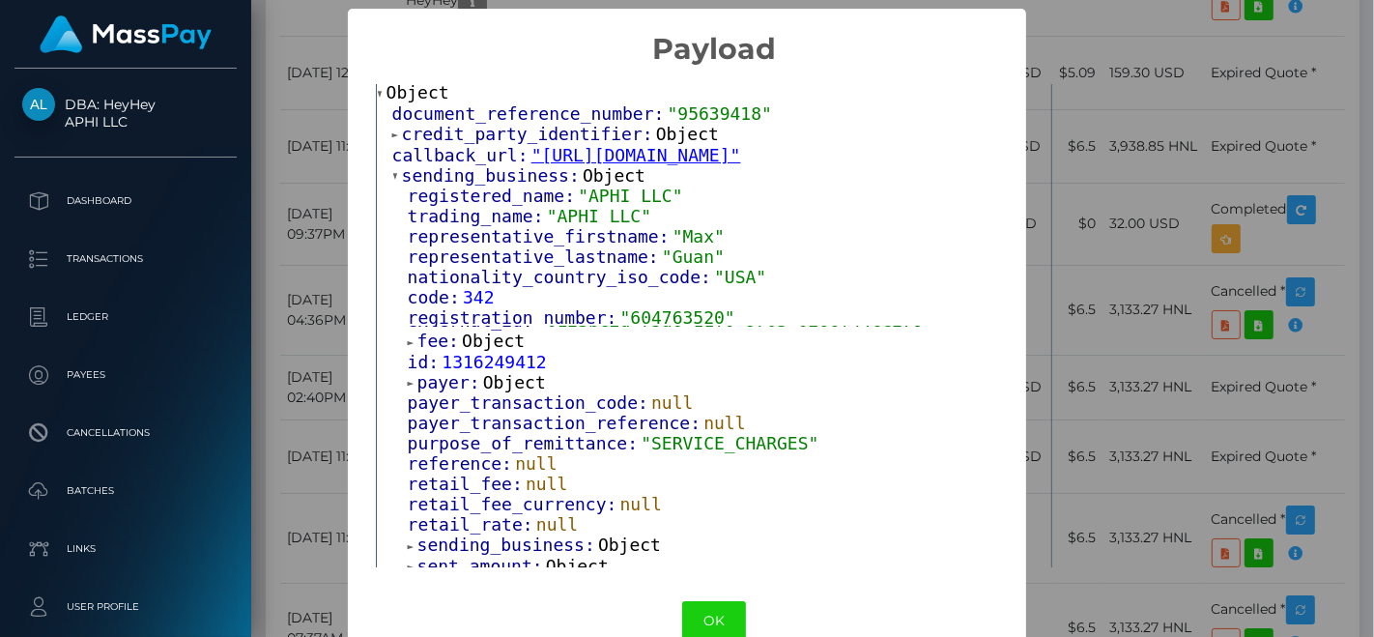
scroll to position [536, 0]
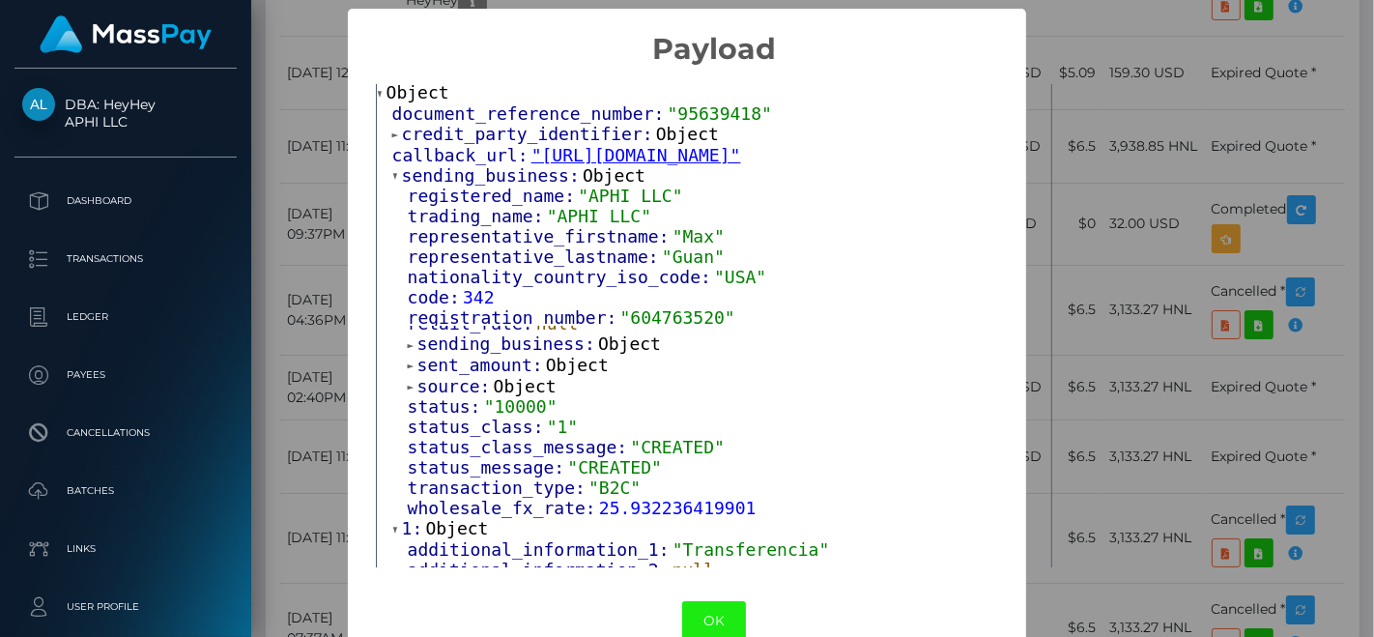
click at [709, 609] on button "OK" at bounding box center [714, 621] width 64 height 40
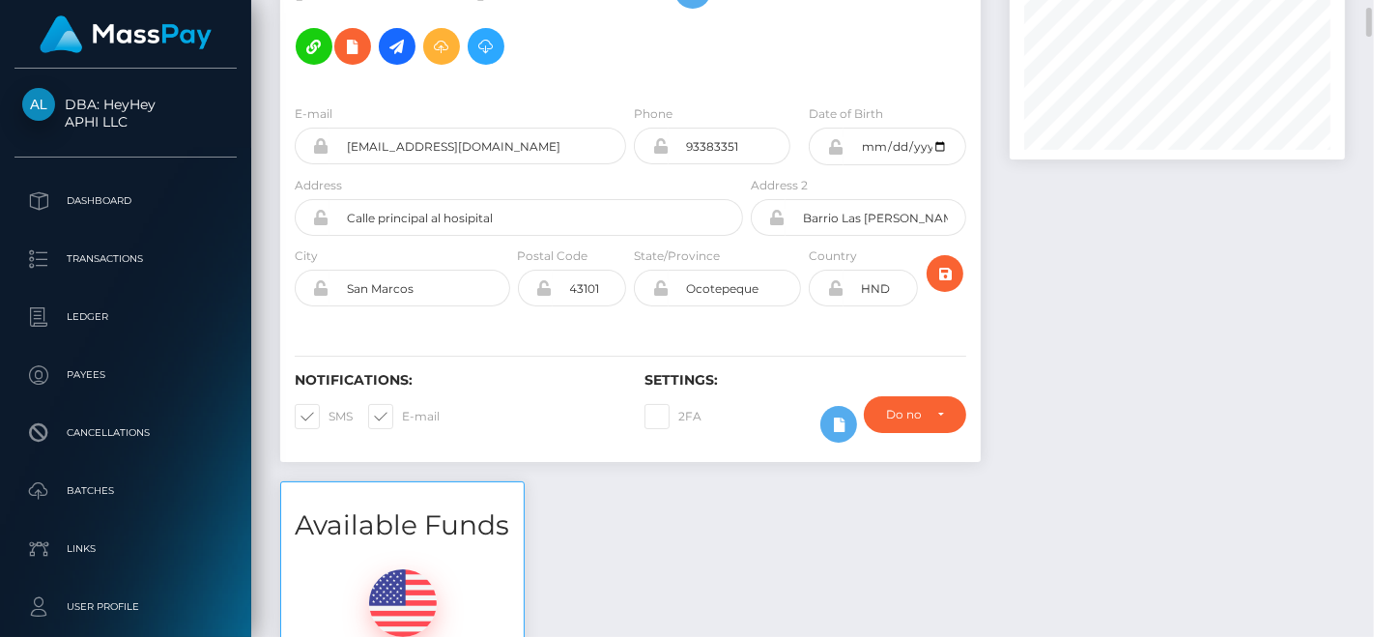
scroll to position [0, 0]
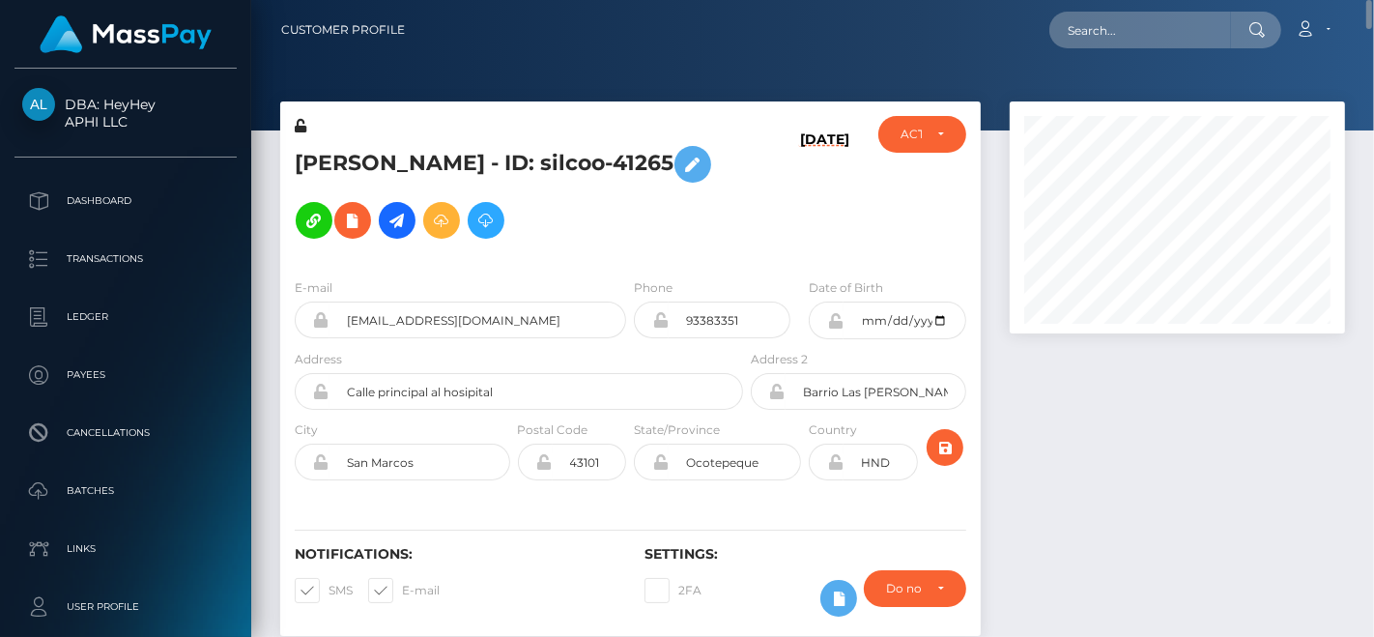
click at [513, 120] on div "yanci mancia - ID: silcoo-41265" at bounding box center [513, 189] width 467 height 147
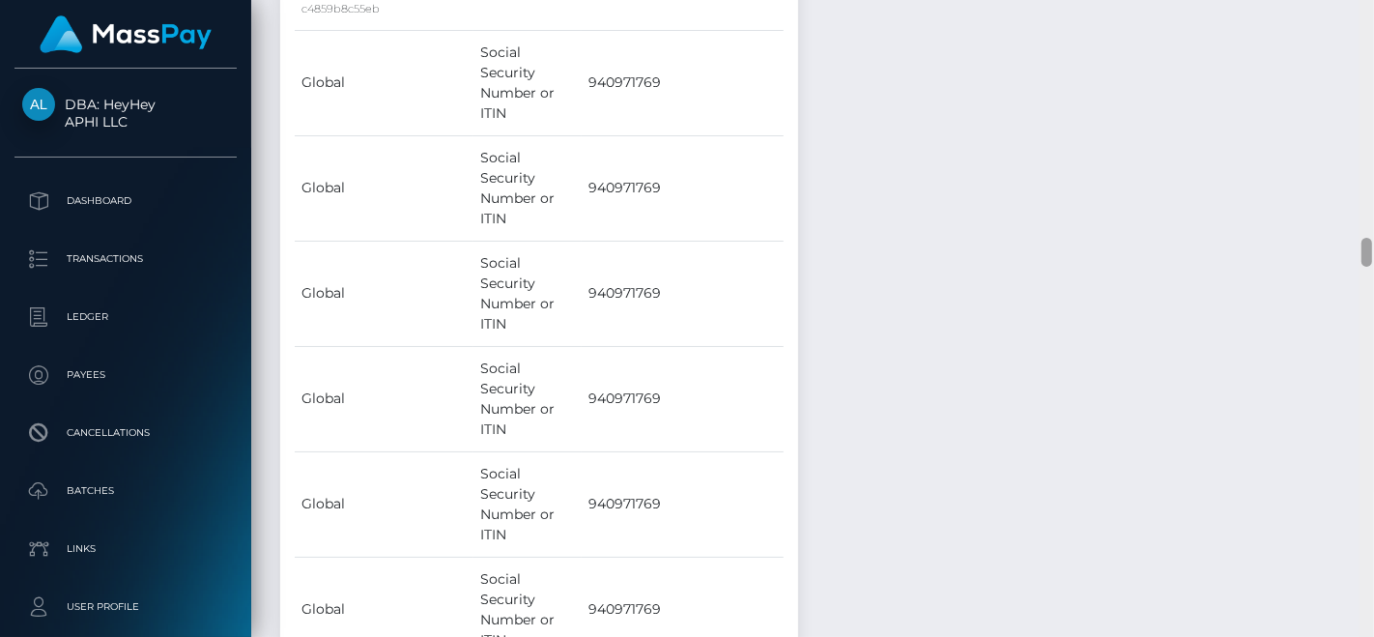
scroll to position [5790, 0]
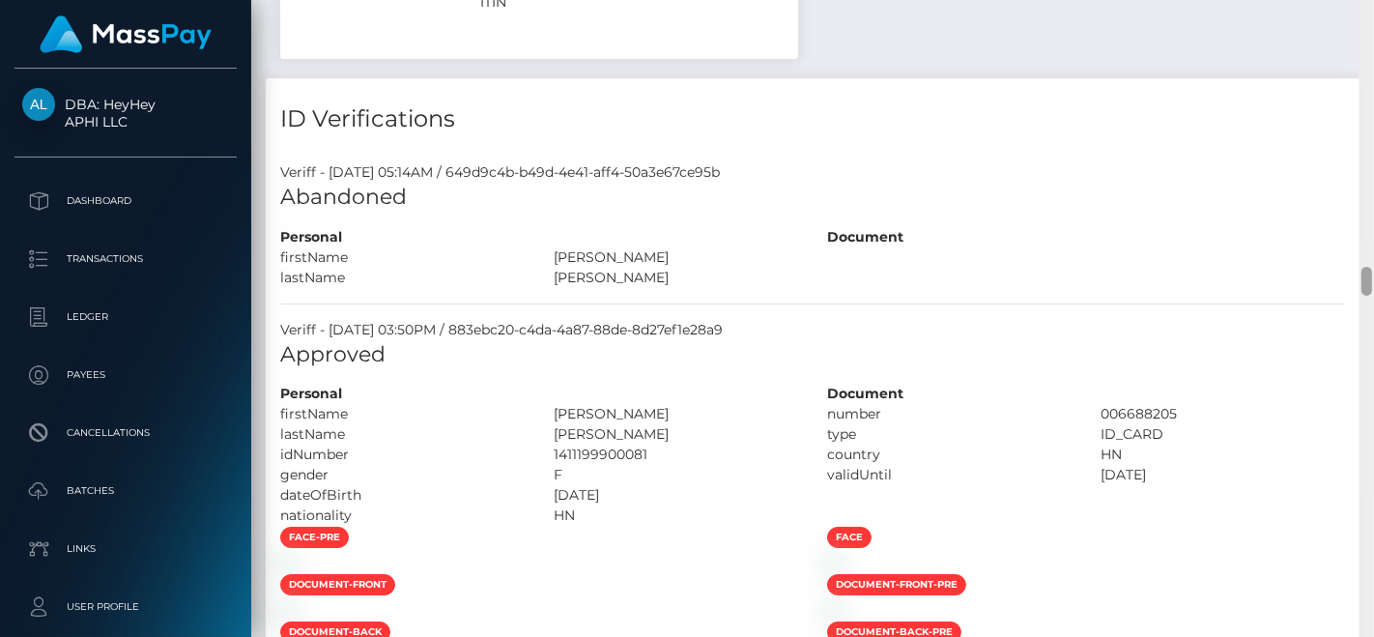
drag, startPoint x: 1373, startPoint y: 247, endPoint x: 1373, endPoint y: 35, distance: 212.6
click at [1373, 35] on div at bounding box center [1366, 319] width 14 height 638
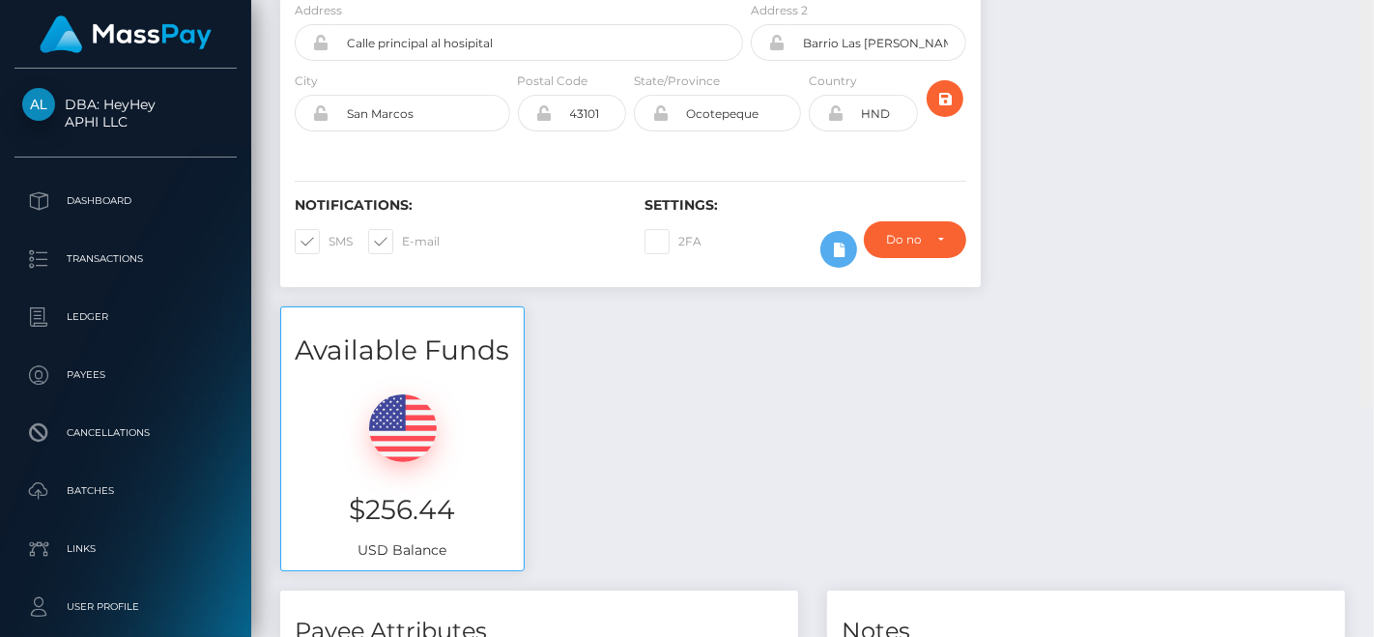
scroll to position [0, 0]
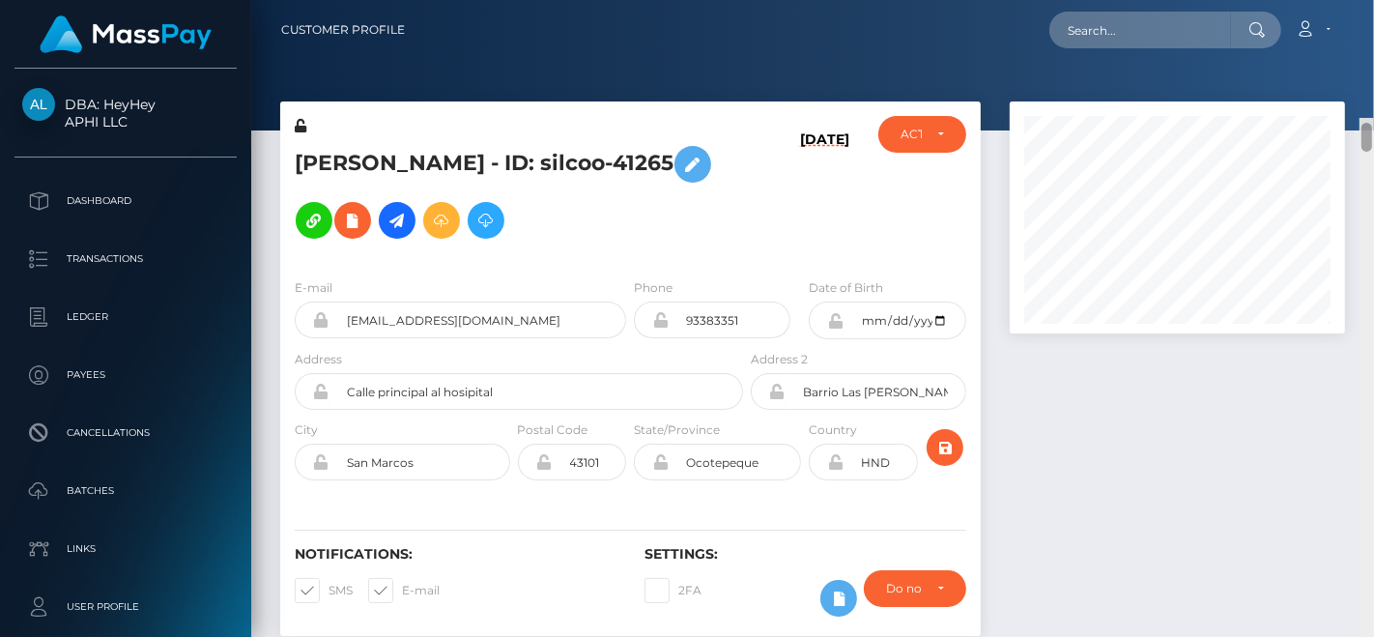
drag, startPoint x: 1371, startPoint y: 273, endPoint x: 1373, endPoint y: -4, distance: 277.3
click at [1373, 0] on html "DBA: HeyHey APHI LLC Dashboard Transactions Ledger Payees Batches" at bounding box center [687, 318] width 1374 height 637
